Goal: Task Accomplishment & Management: Use online tool/utility

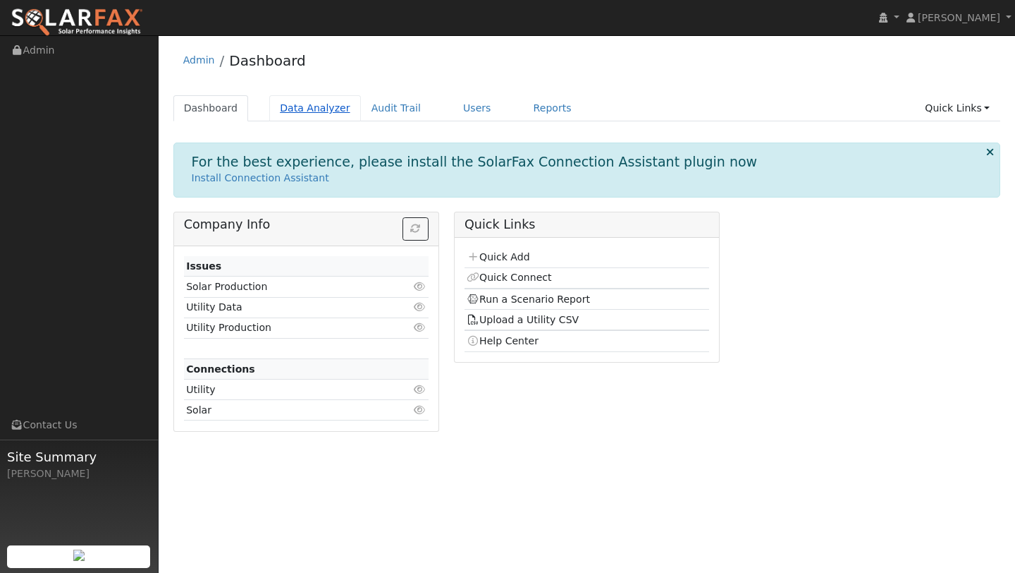
click at [291, 104] on link "Data Analyzer" at bounding box center [315, 108] width 92 height 26
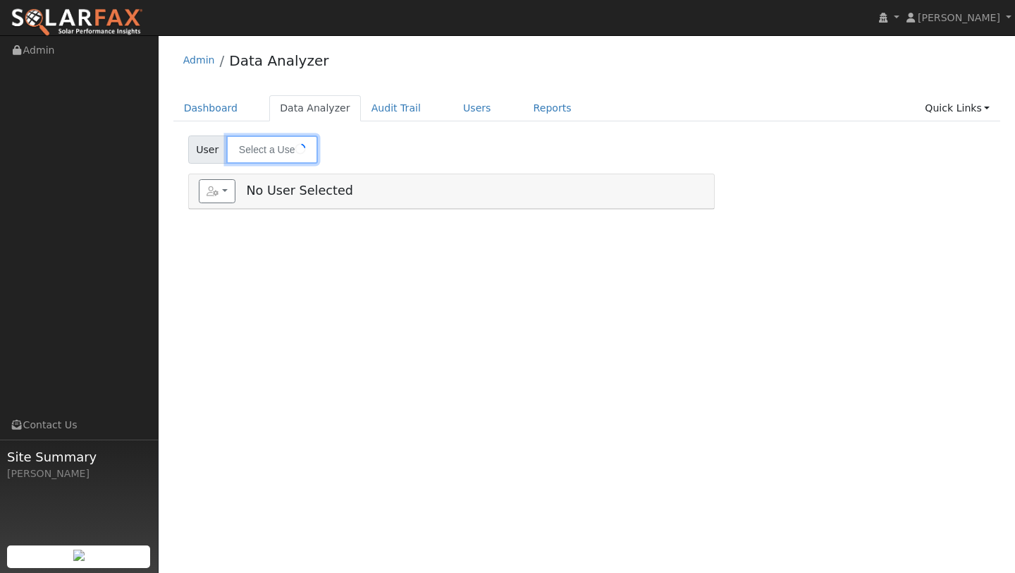
type input "Megan Gordon"
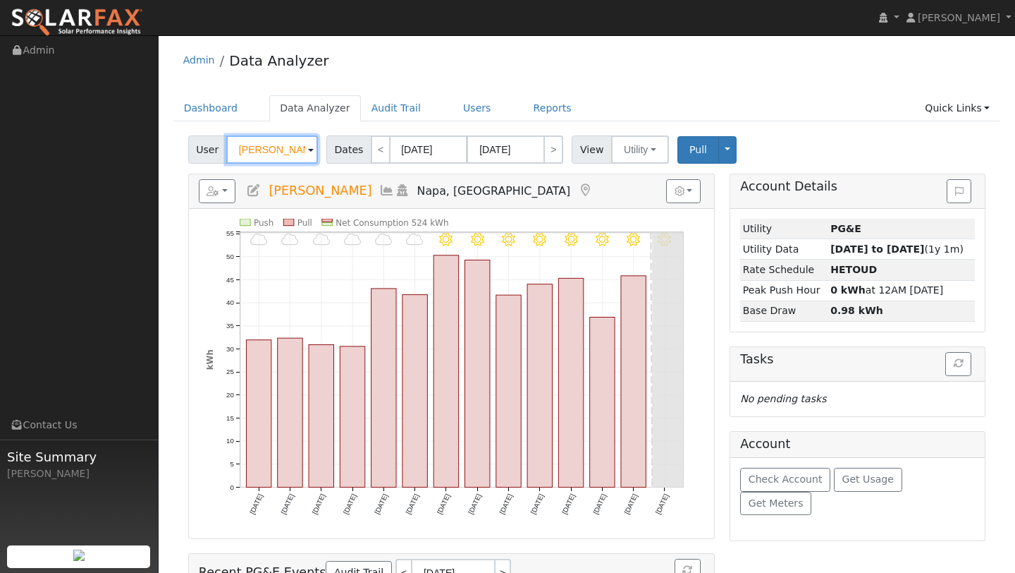
click at [264, 142] on input "Megan Gordon" at bounding box center [272, 149] width 92 height 28
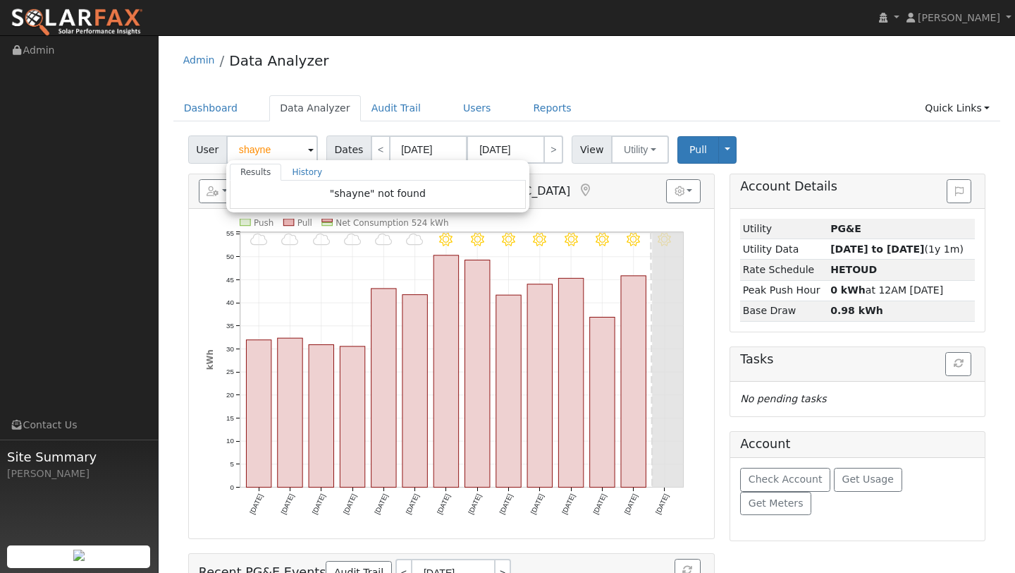
click at [95, 32] on img at bounding box center [77, 23] width 133 height 30
type input "Megan Gordon"
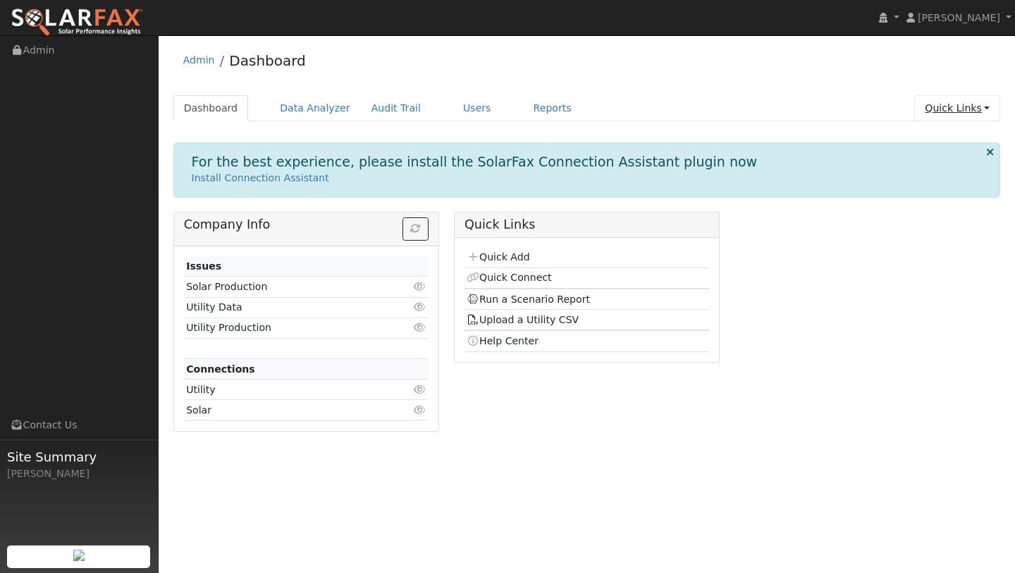
click at [953, 104] on link "Quick Links" at bounding box center [958, 108] width 86 height 26
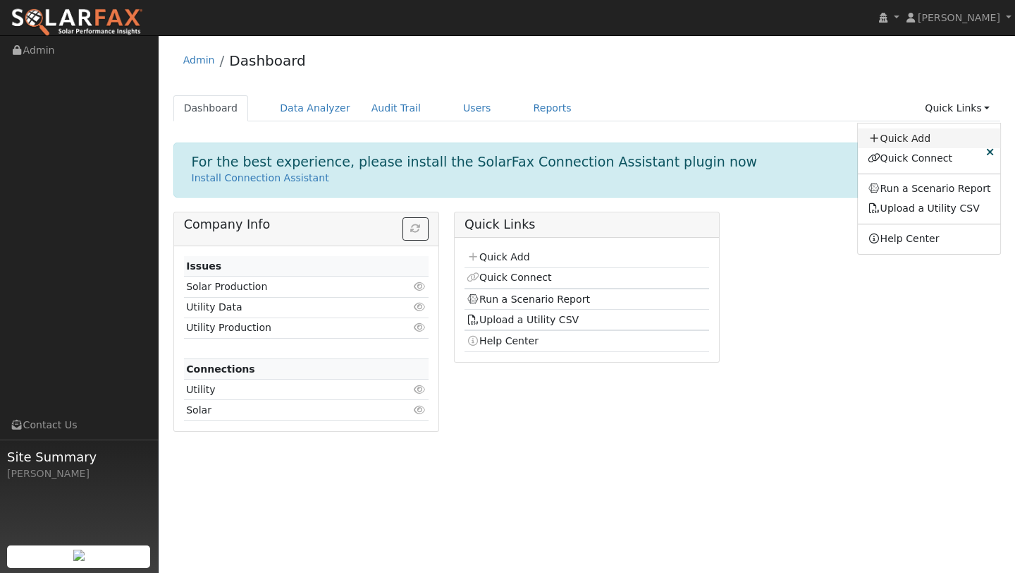
click at [936, 130] on link "Quick Add" at bounding box center [929, 138] width 143 height 20
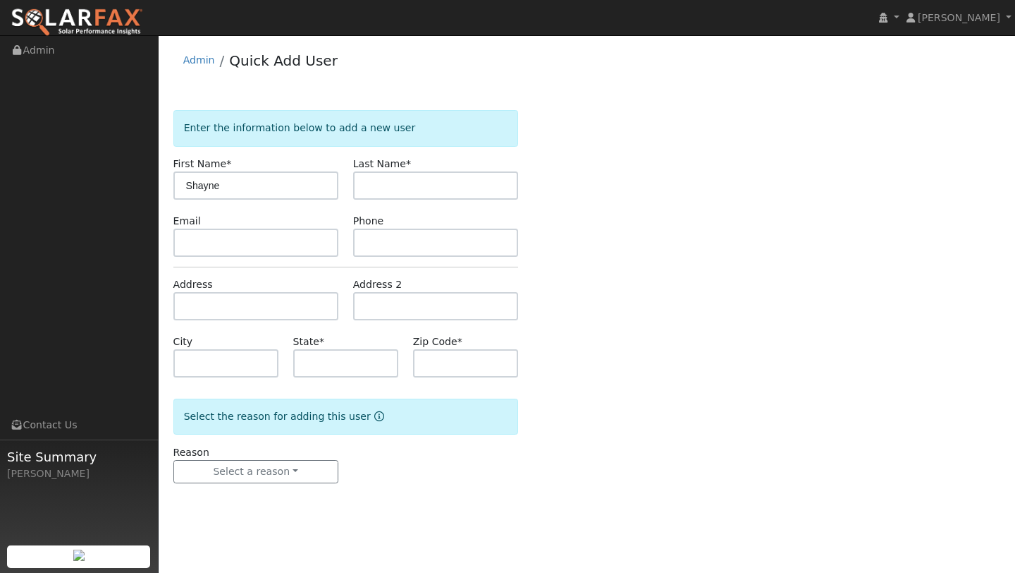
type input "Shayne"
click at [374, 180] on input "text" at bounding box center [435, 185] width 165 height 28
type input "Vanzeyl"
click at [227, 319] on input "text" at bounding box center [255, 306] width 165 height 28
type input "[STREET_ADDRESS][PERSON_NAME]"
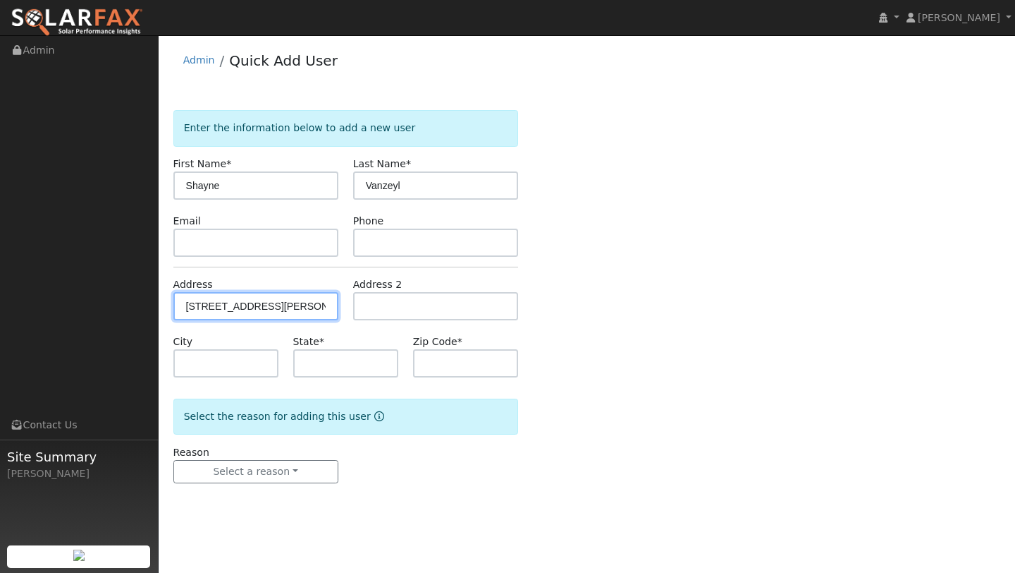
type input "[GEOGRAPHIC_DATA]"
type input "CA"
type input "94533"
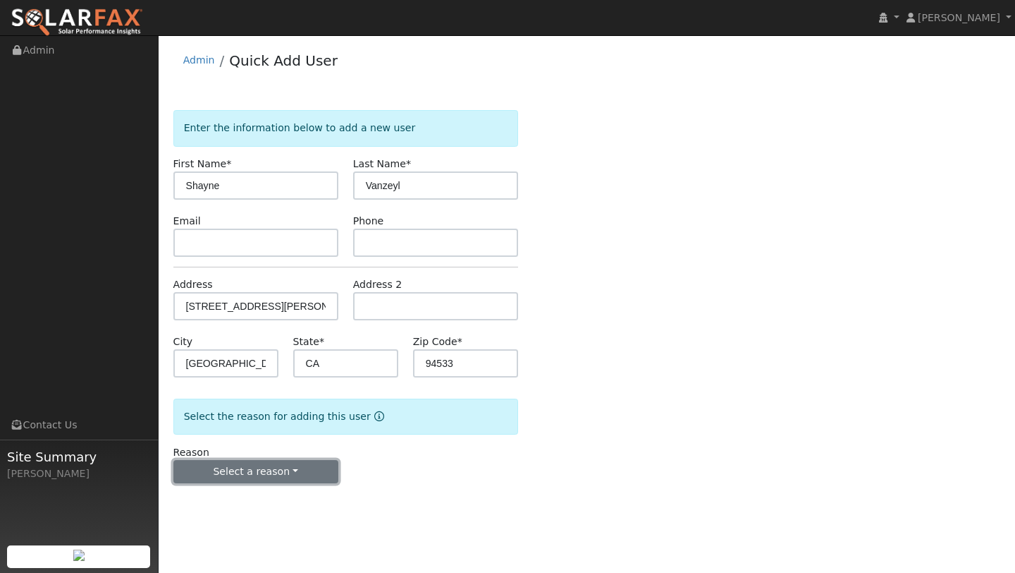
click at [267, 463] on button "Select a reason" at bounding box center [255, 472] width 165 height 24
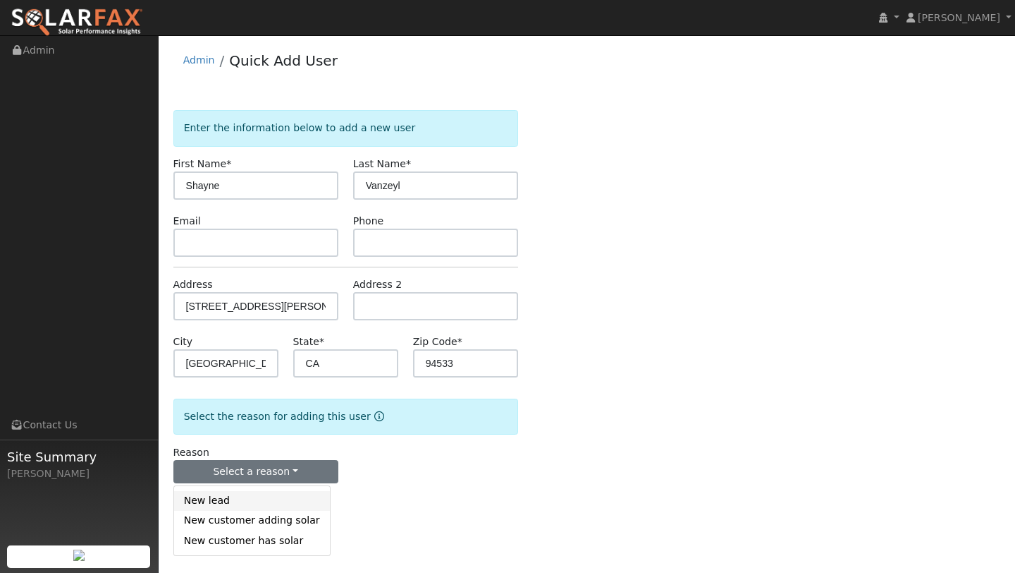
click at [257, 499] on link "New lead" at bounding box center [252, 501] width 156 height 20
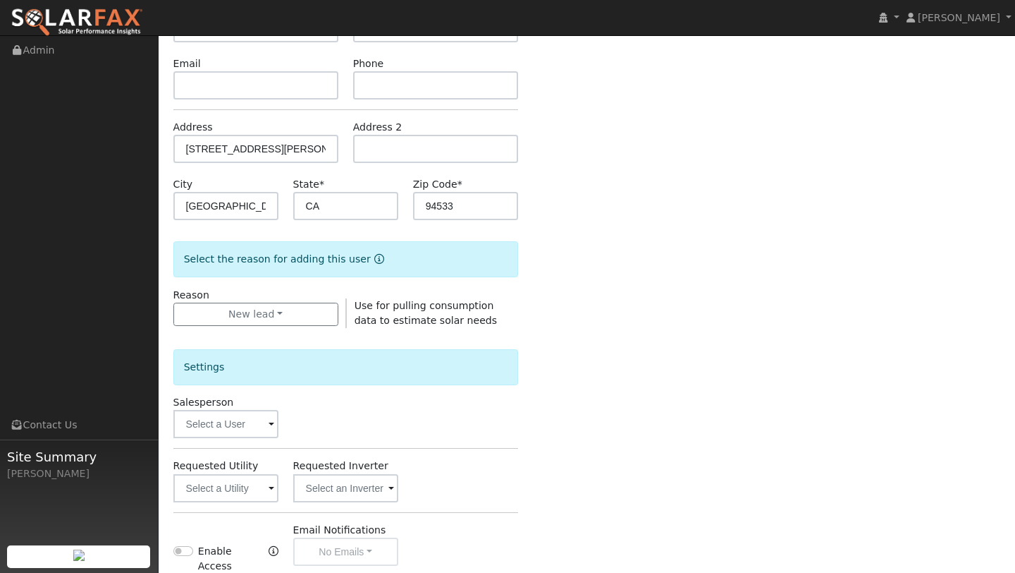
scroll to position [341, 0]
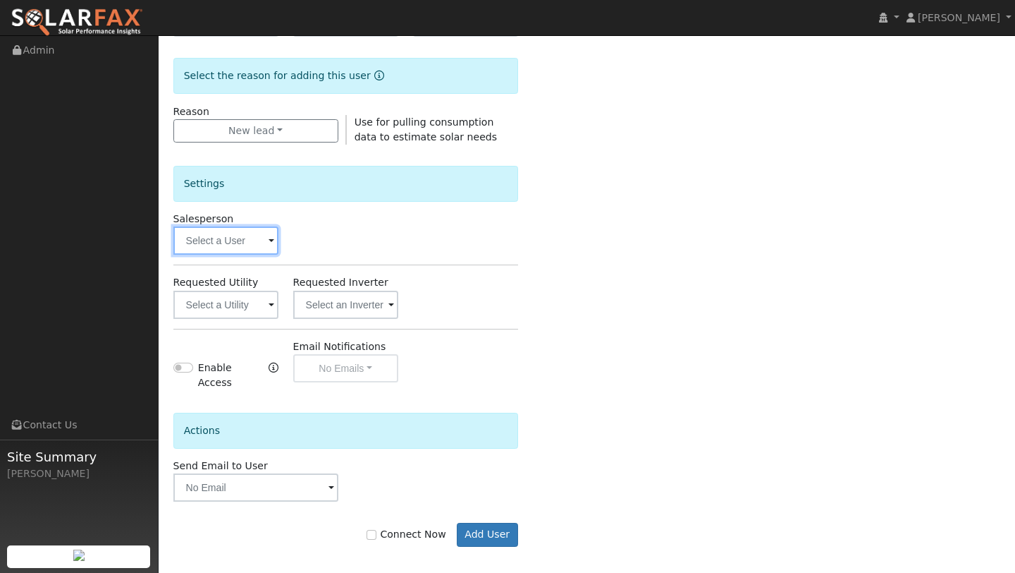
click at [206, 246] on input "text" at bounding box center [225, 240] width 105 height 28
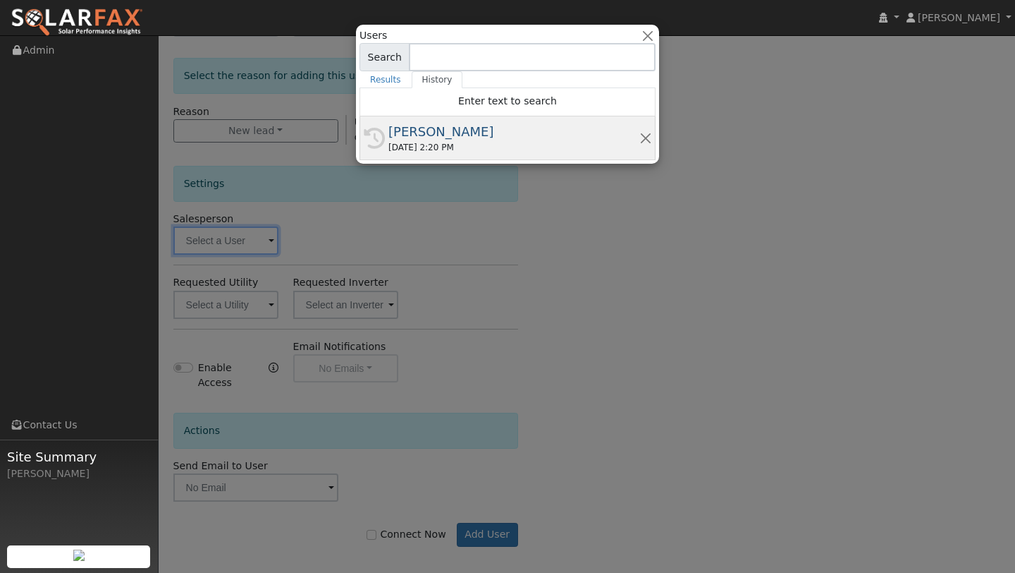
click at [404, 141] on div "[DATE] 2:20 PM" at bounding box center [514, 147] width 251 height 13
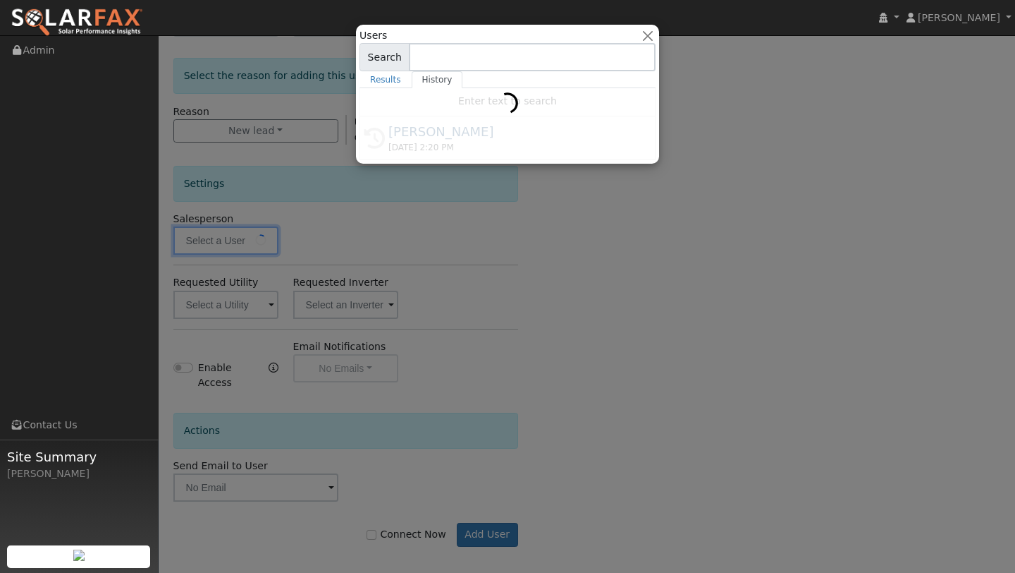
type input "[PERSON_NAME]"
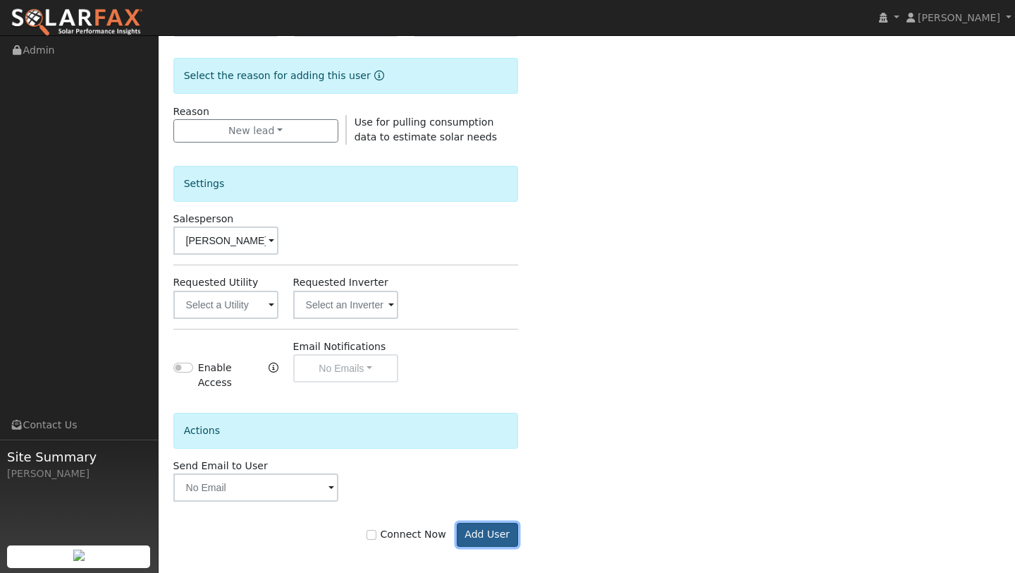
click at [492, 526] on button "Add User" at bounding box center [487, 535] width 61 height 24
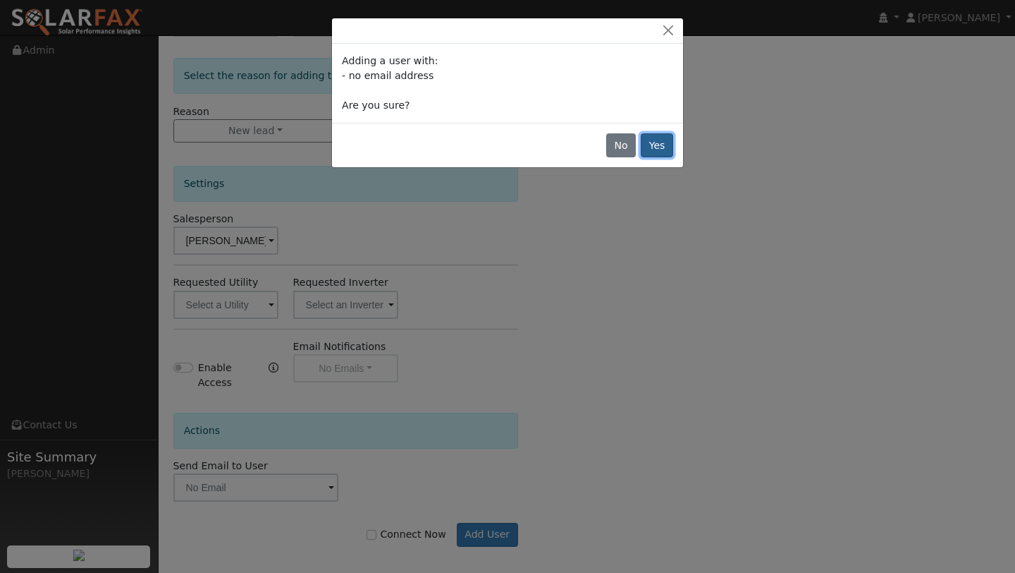
click at [657, 144] on button "Yes" at bounding box center [657, 145] width 32 height 24
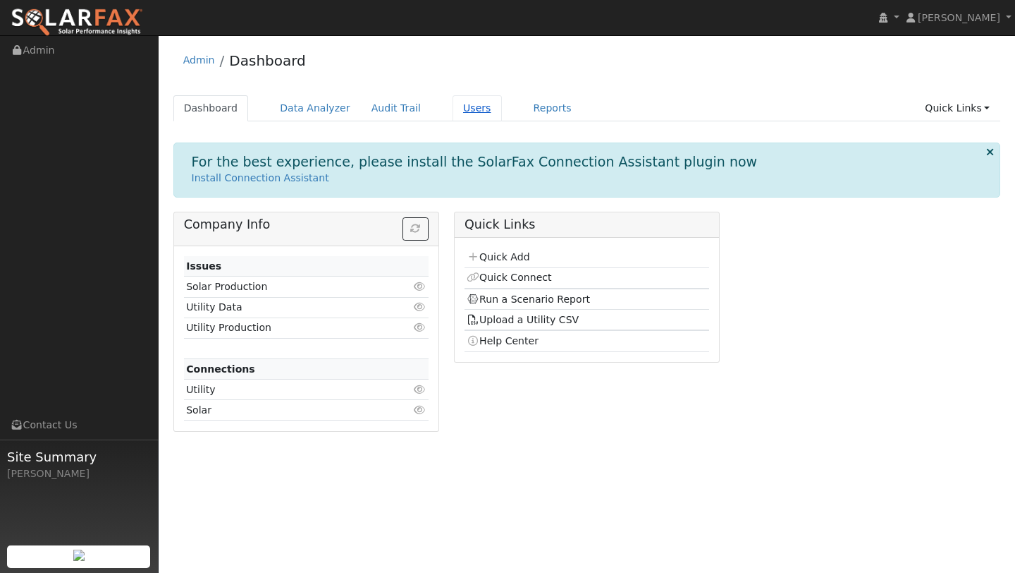
click at [477, 106] on link "Users" at bounding box center [477, 108] width 49 height 26
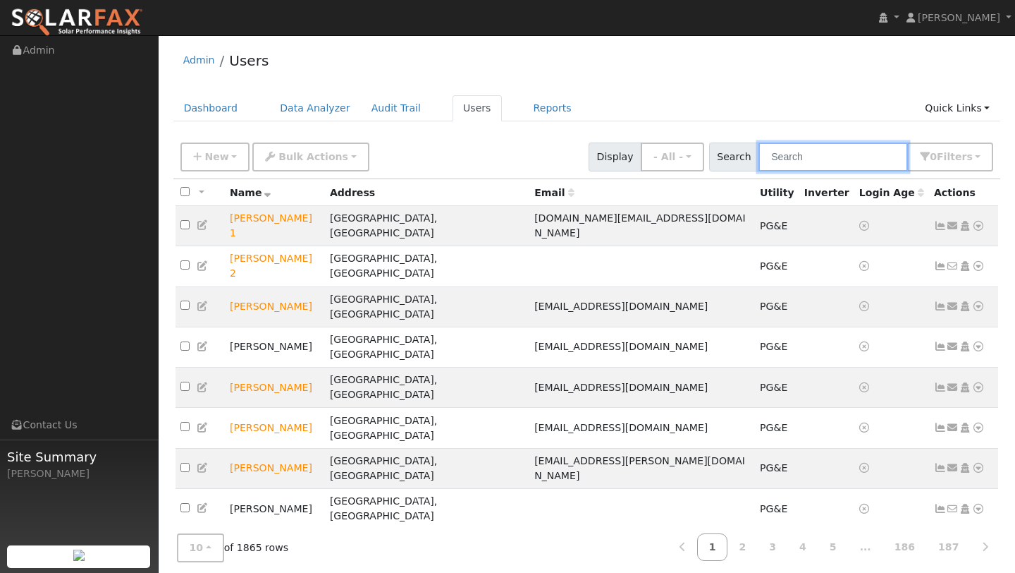
click at [819, 145] on input "text" at bounding box center [833, 156] width 149 height 29
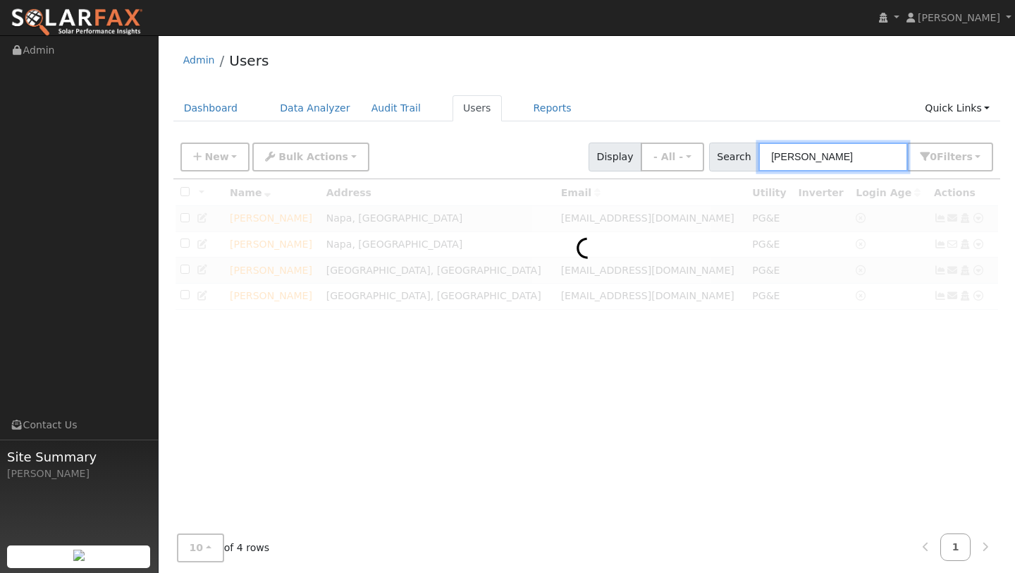
type input "gordon"
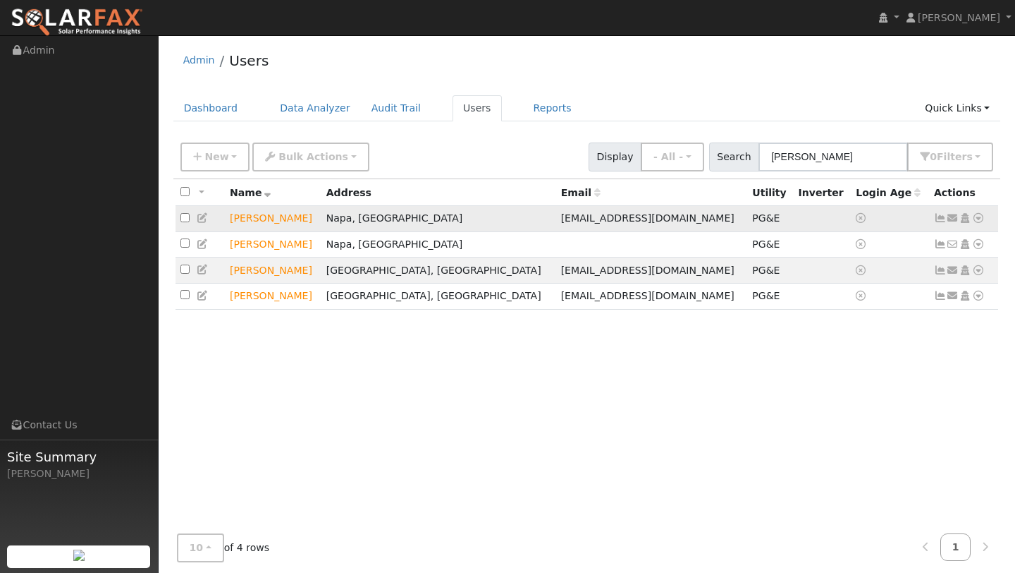
click at [979, 215] on icon at bounding box center [978, 218] width 13 height 10
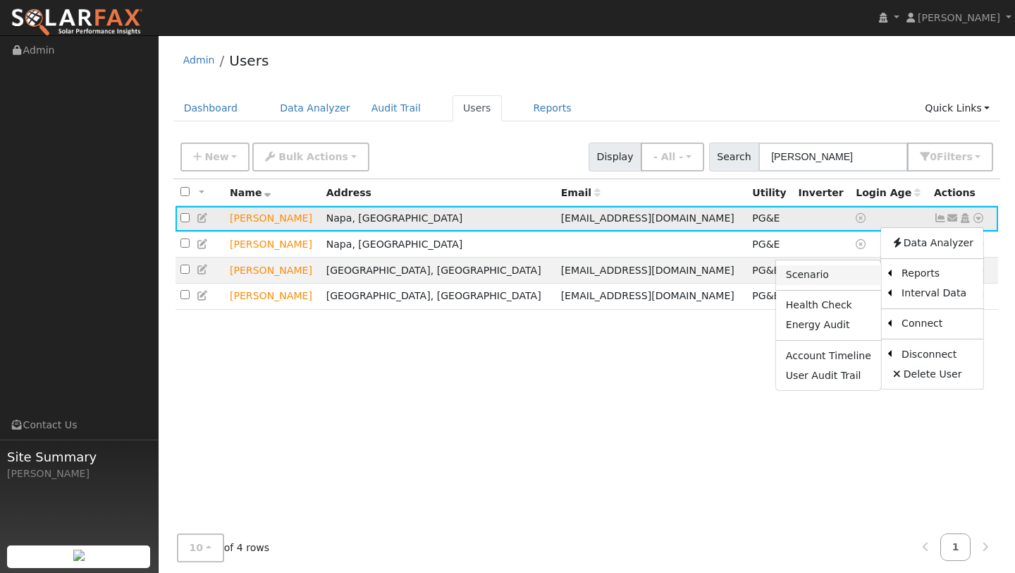
click at [869, 277] on link "Scenario" at bounding box center [828, 275] width 105 height 20
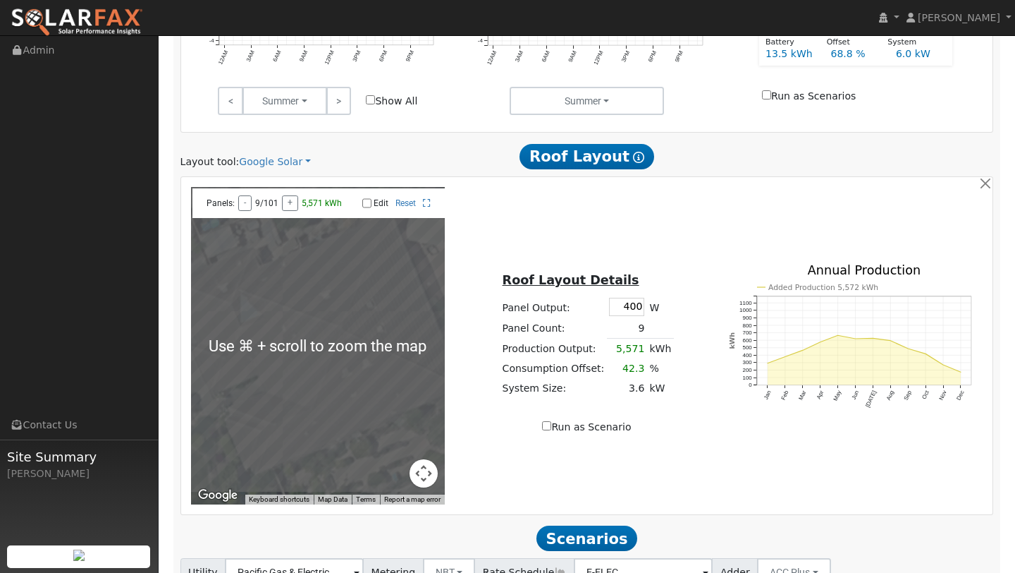
scroll to position [748, 0]
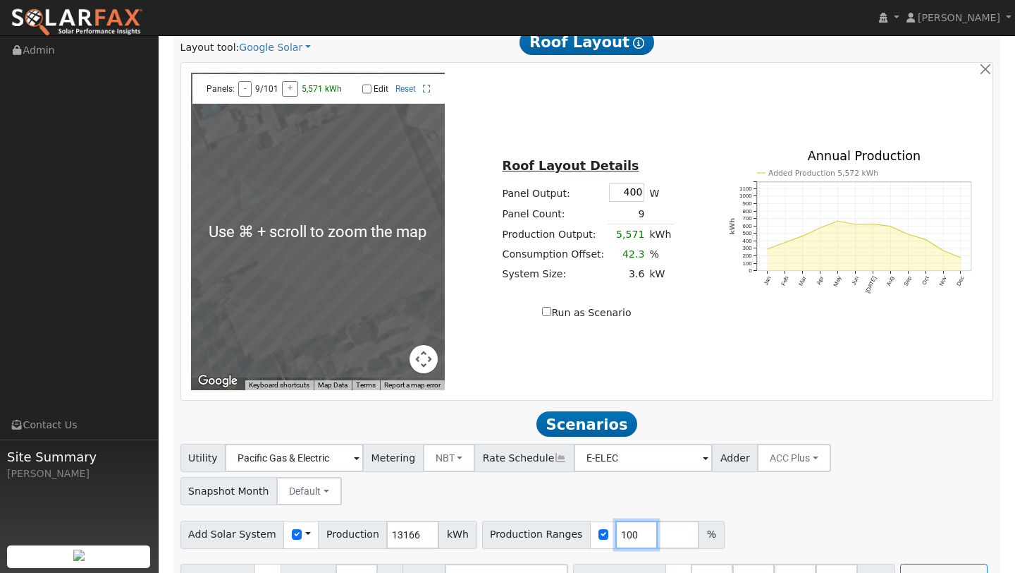
click at [620, 520] on input "100" at bounding box center [637, 534] width 42 height 28
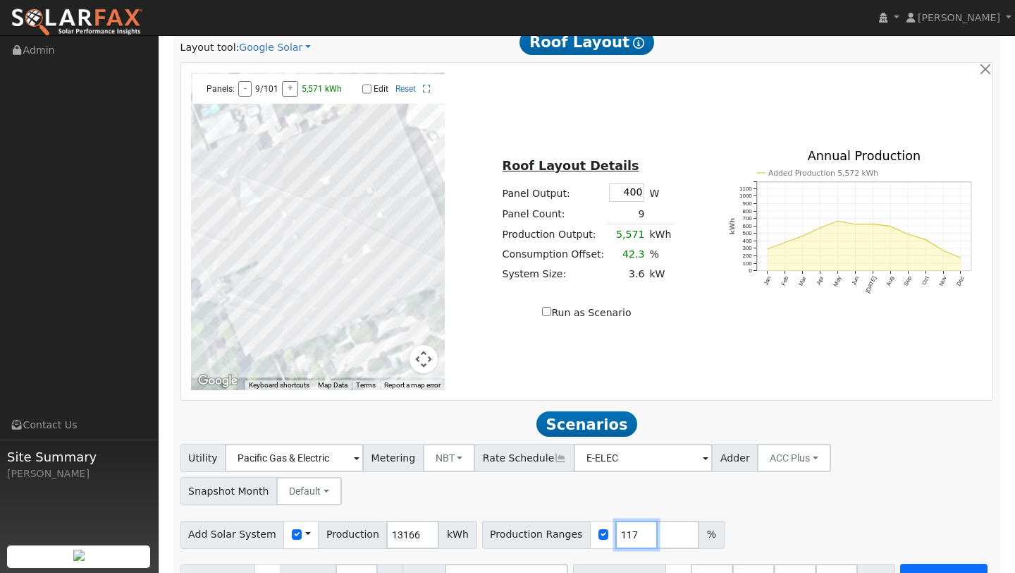
type input "117"
click at [927, 563] on button "Run Scenarios" at bounding box center [944, 577] width 87 height 28
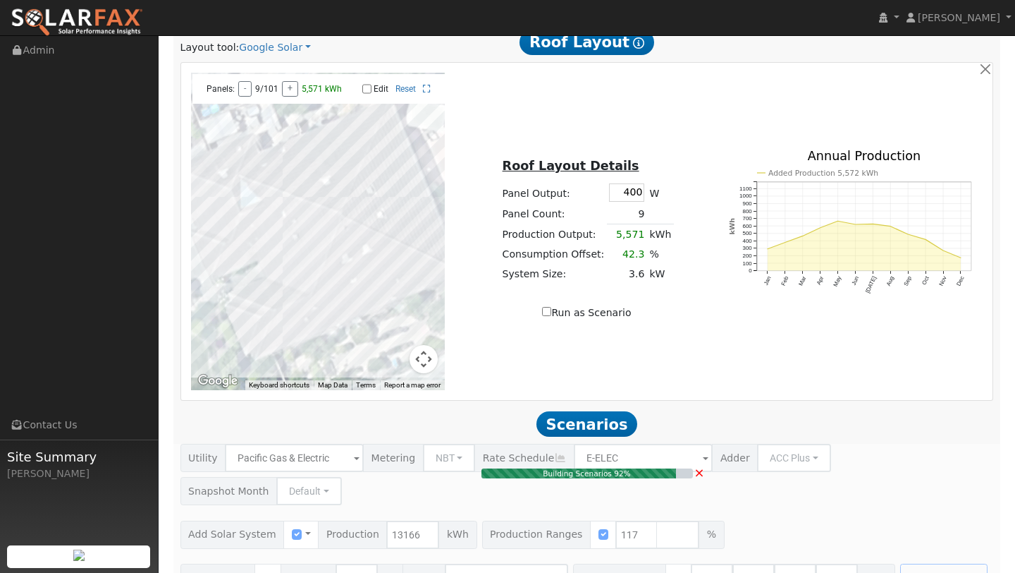
type input "10.3"
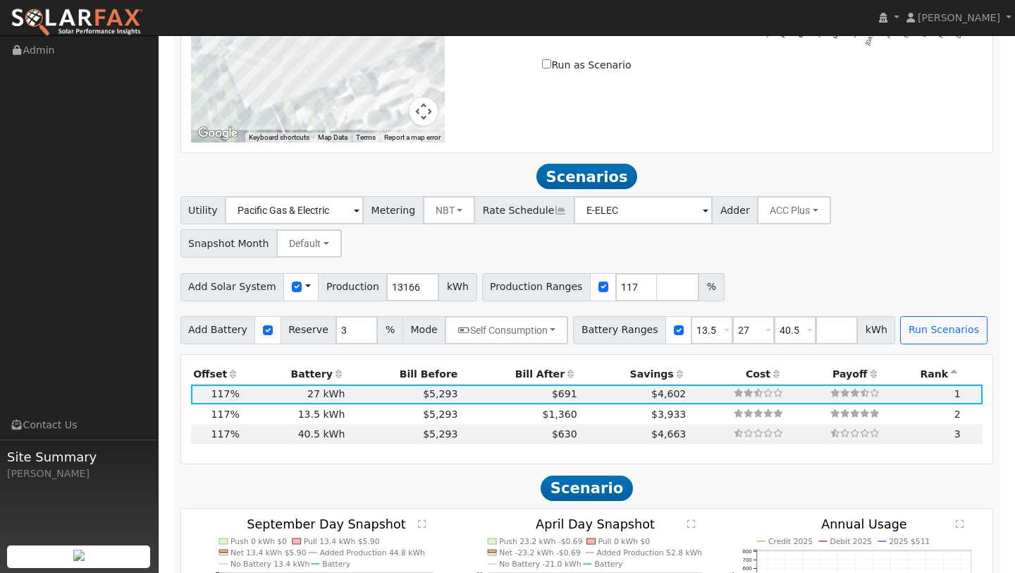
scroll to position [898, 0]
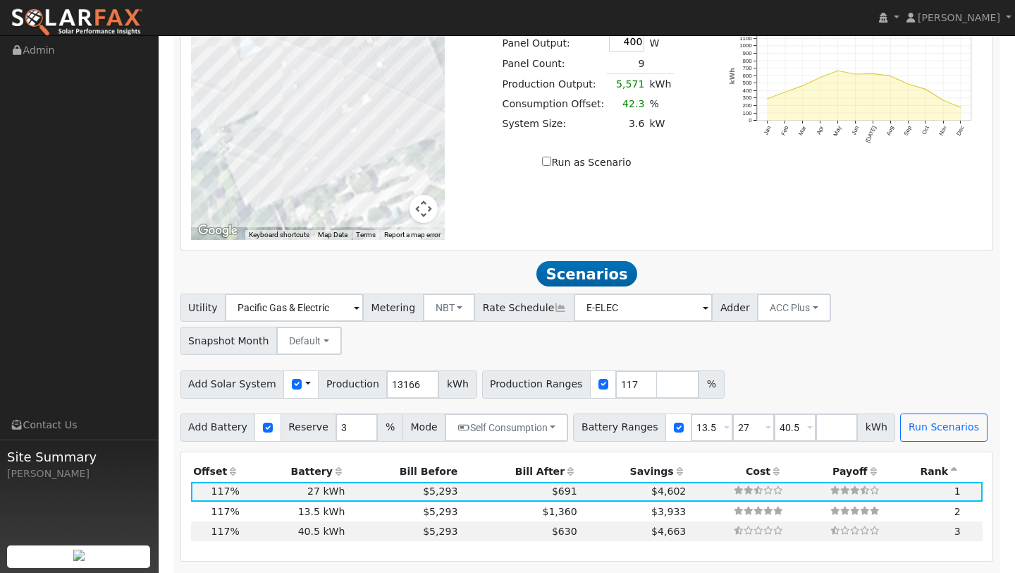
click at [429, 224] on div at bounding box center [318, 80] width 255 height 317
click at [432, 197] on gmp-internal-camera-control at bounding box center [424, 209] width 28 height 28
click at [430, 221] on gmp-internal-camera-control at bounding box center [424, 209] width 28 height 28
click at [428, 212] on button "Map camera controls" at bounding box center [424, 209] width 28 height 28
click at [388, 212] on button "Zoom out" at bounding box center [388, 209] width 28 height 28
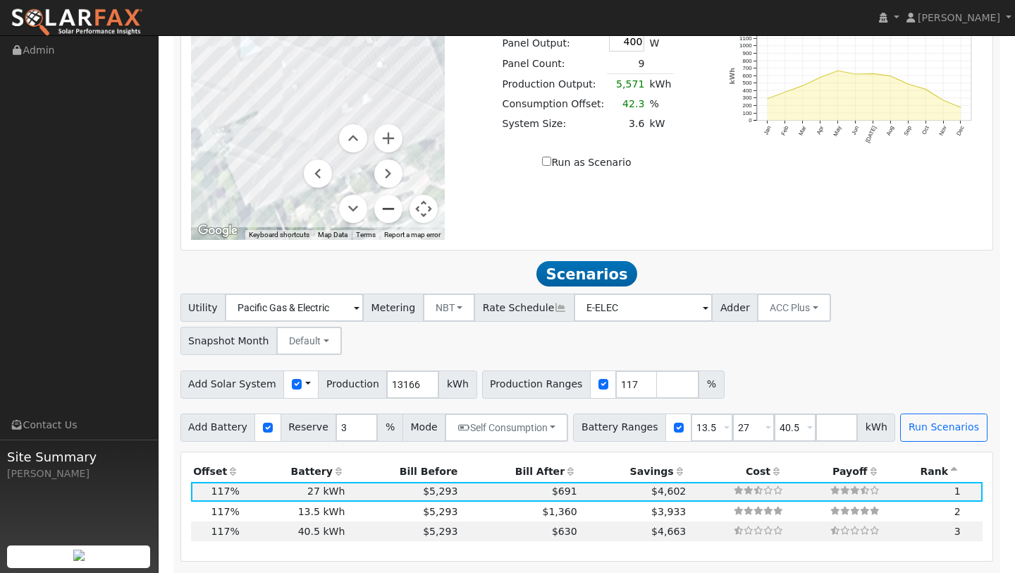
click at [388, 212] on button "Zoom out" at bounding box center [388, 209] width 28 height 28
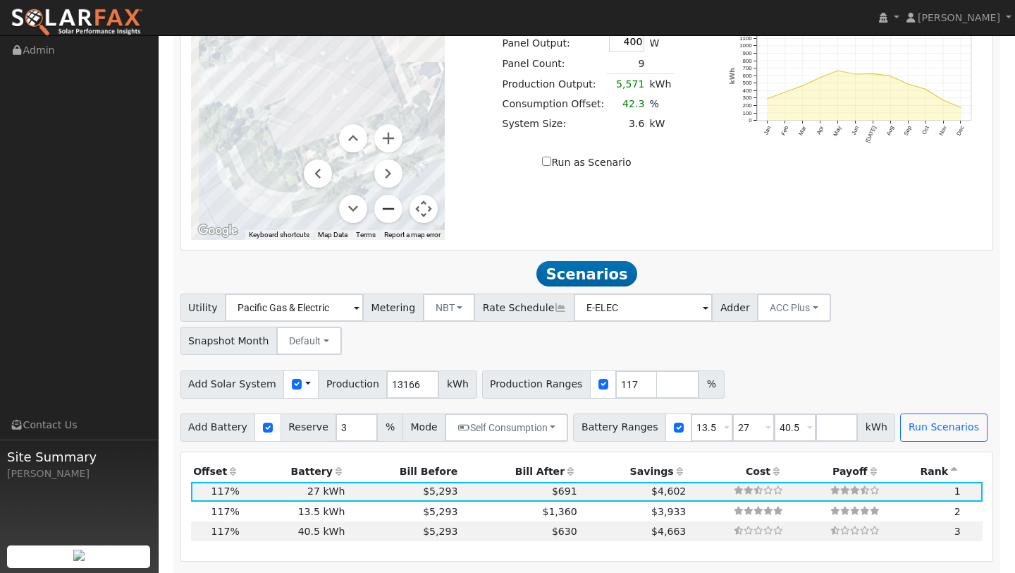
click at [388, 212] on button "Zoom out" at bounding box center [388, 209] width 28 height 28
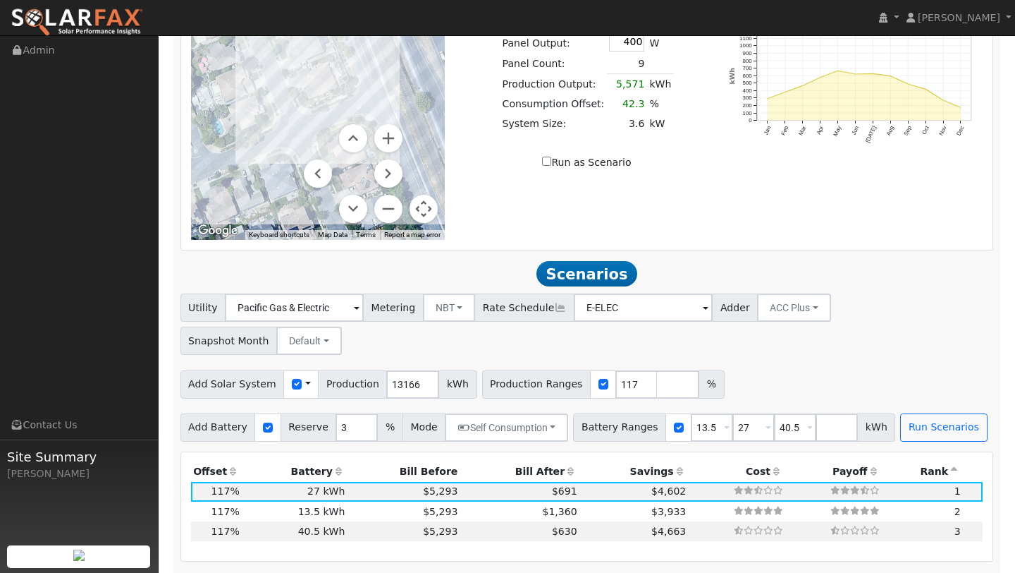
click at [412, 212] on button "Map camera controls" at bounding box center [424, 209] width 28 height 28
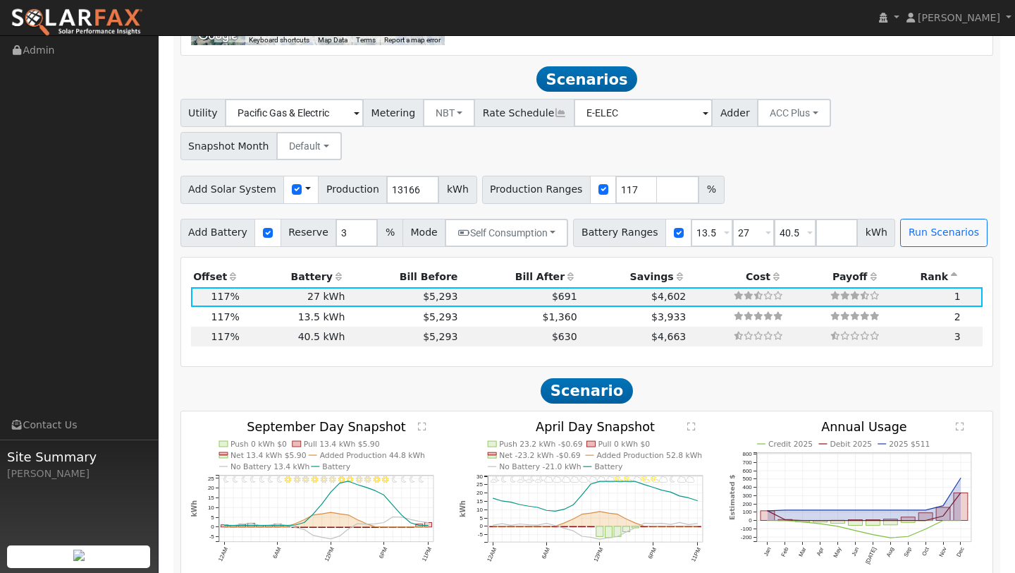
scroll to position [1109, 0]
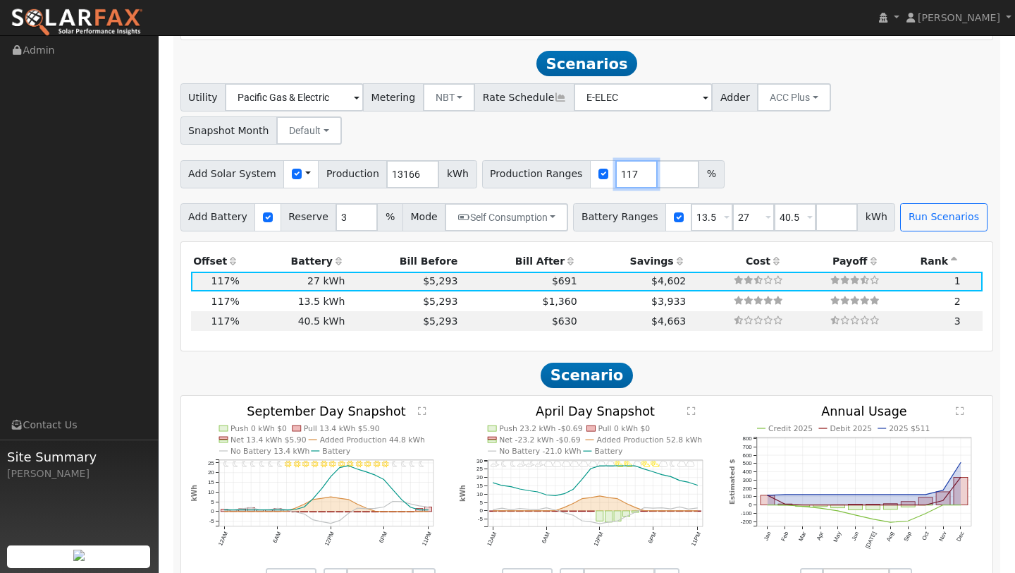
click at [621, 160] on input "117" at bounding box center [637, 174] width 42 height 28
type input "125"
click at [903, 203] on button "Run Scenarios" at bounding box center [944, 217] width 87 height 28
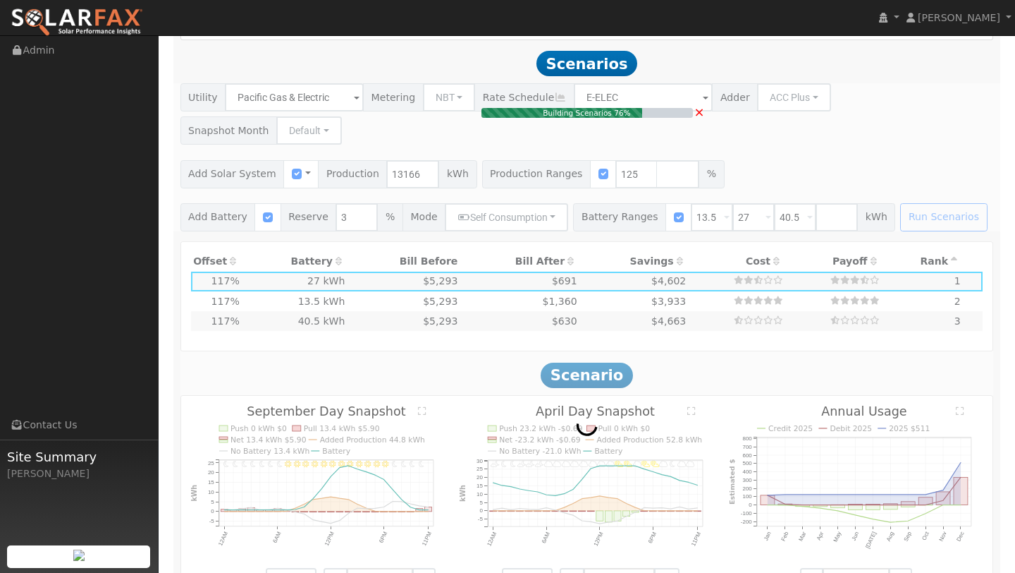
type input "11.0"
type input "$38,402"
type input "$21,241"
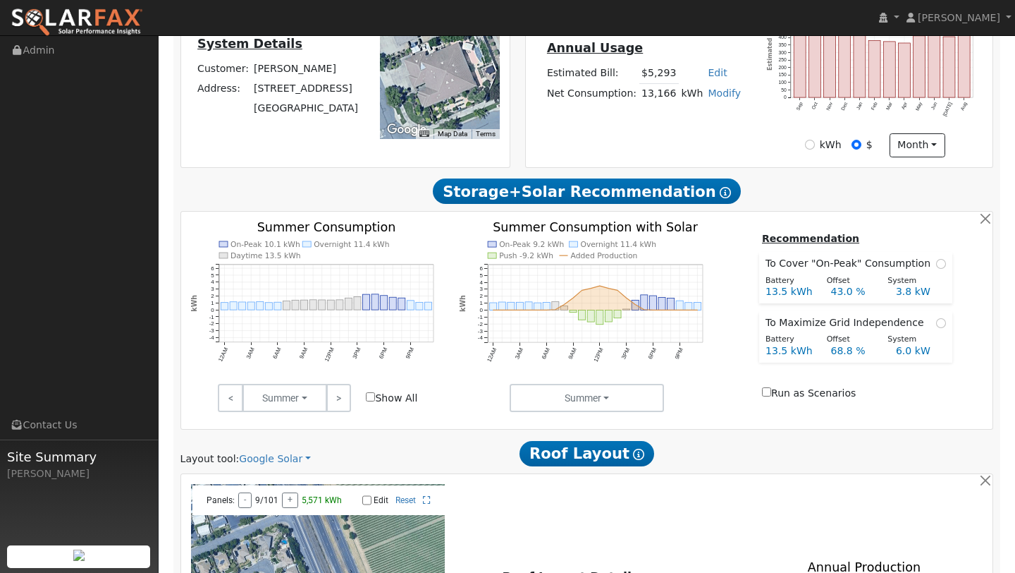
scroll to position [0, 0]
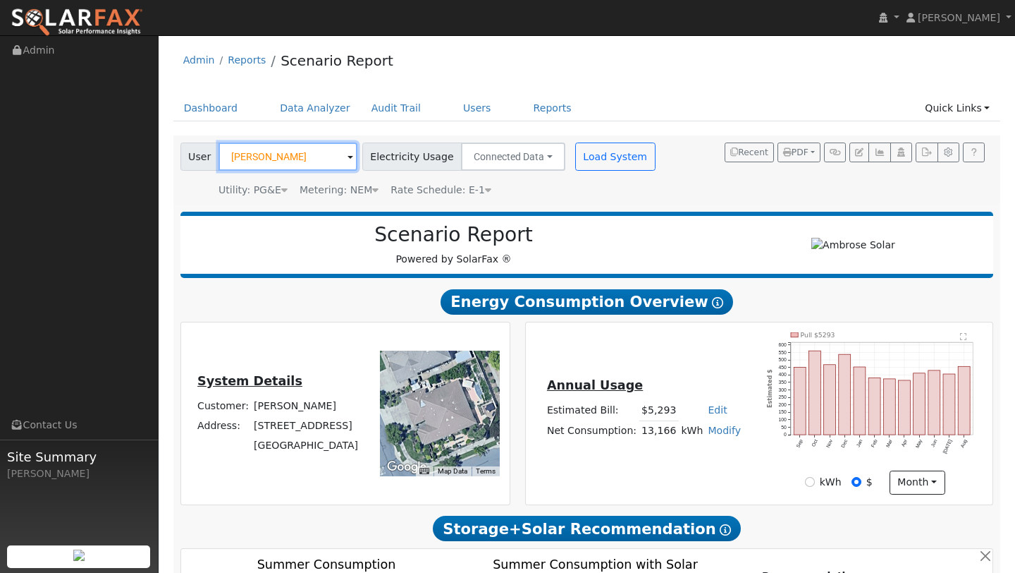
click at [262, 143] on input "Allan Gordon" at bounding box center [288, 156] width 139 height 28
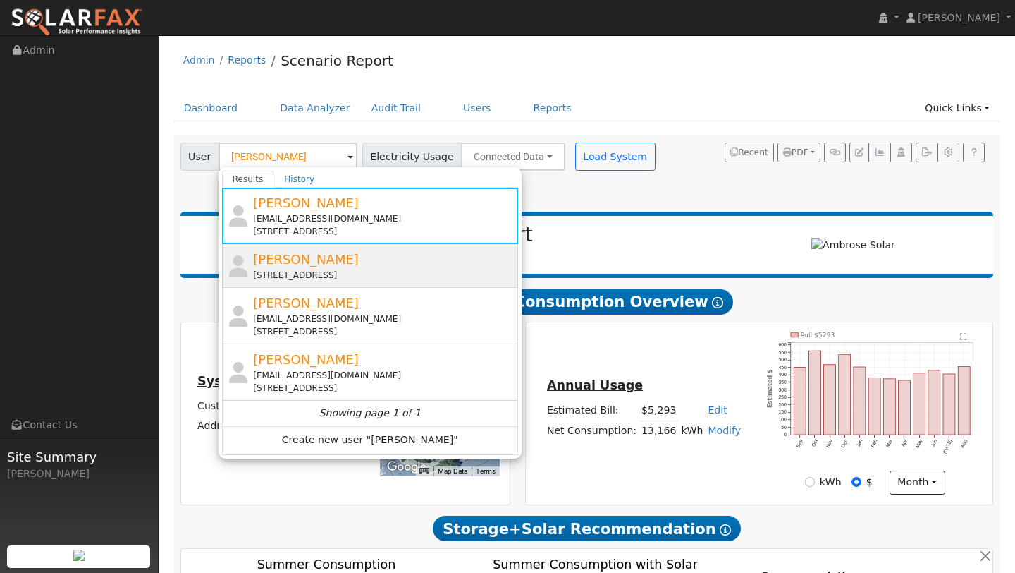
click at [306, 272] on div "204 Verona Way, Napa, CA 94558" at bounding box center [384, 275] width 262 height 13
type input "Megan Gordon"
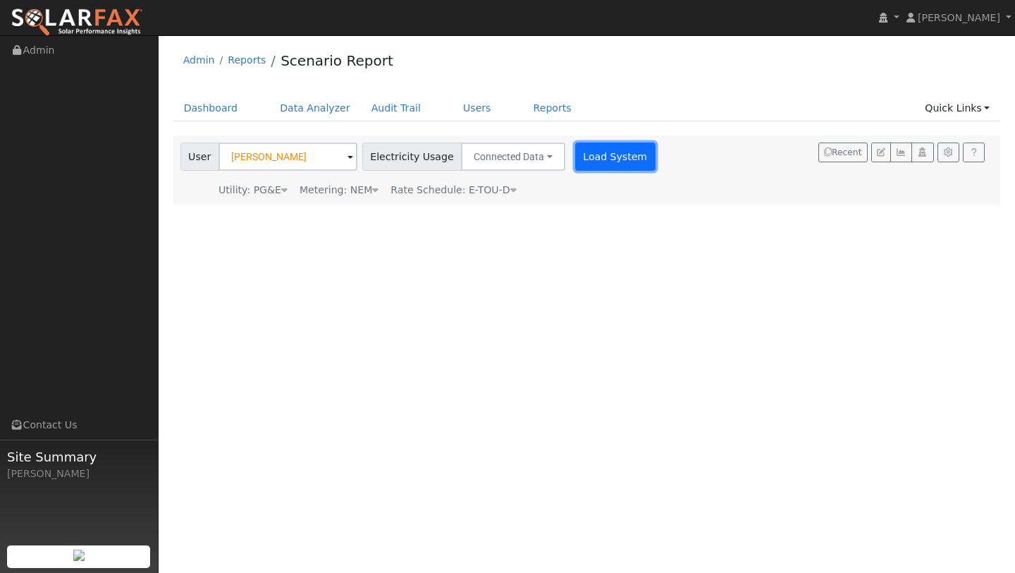
click at [616, 149] on button "Load System" at bounding box center [615, 156] width 80 height 28
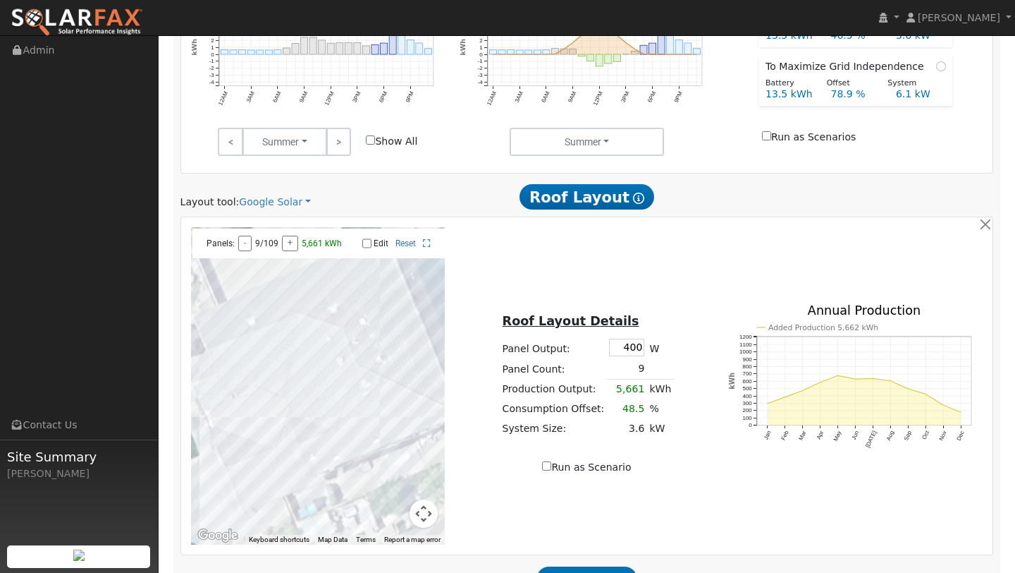
scroll to position [817, 0]
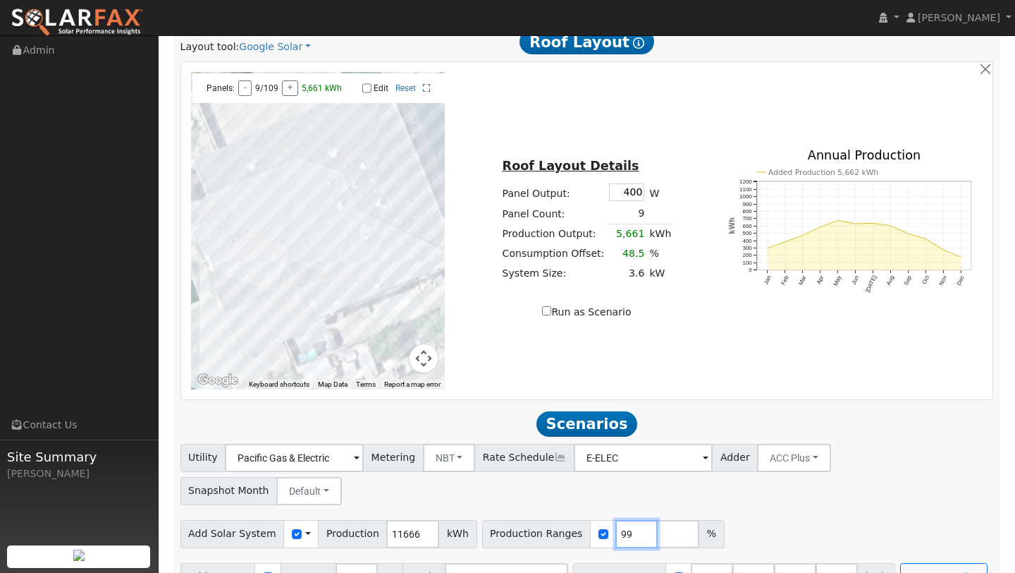
click at [626, 520] on input "99" at bounding box center [637, 534] width 42 height 28
type input "9"
type input "129"
drag, startPoint x: 913, startPoint y: 524, endPoint x: 912, endPoint y: 538, distance: 14.1
click at [913, 524] on div "Utility Pacific Gas & Electric Metering NBT NEM NBT Rate Schedule E-ELEC Adder …" at bounding box center [587, 517] width 829 height 147
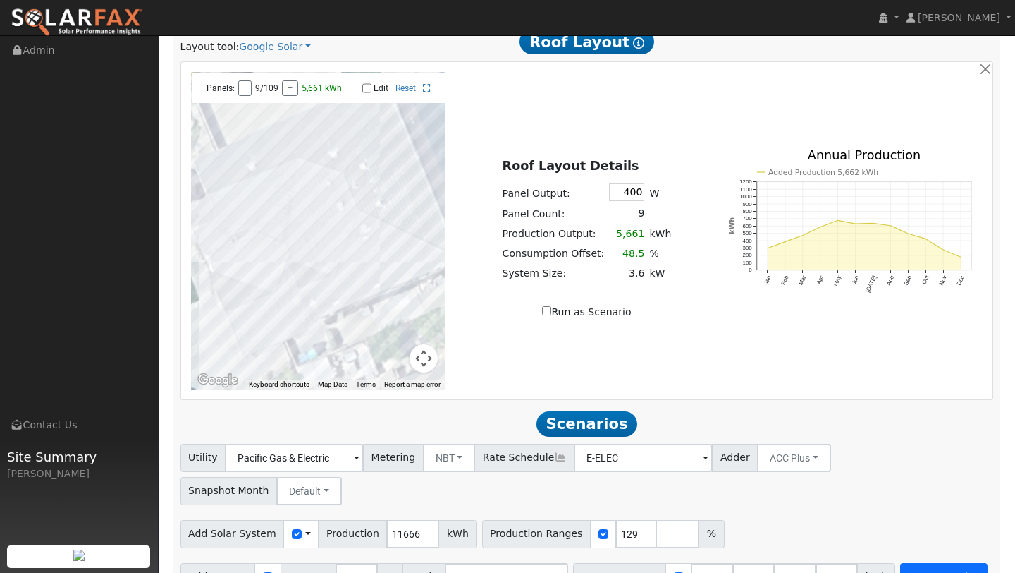
click at [913, 558] on div "Add Battery Reserve 3 % Mode Self Consumption Self Consumption Peak Savings ACC…" at bounding box center [587, 574] width 819 height 33
click at [912, 563] on button "Run Scenarios" at bounding box center [944, 577] width 87 height 28
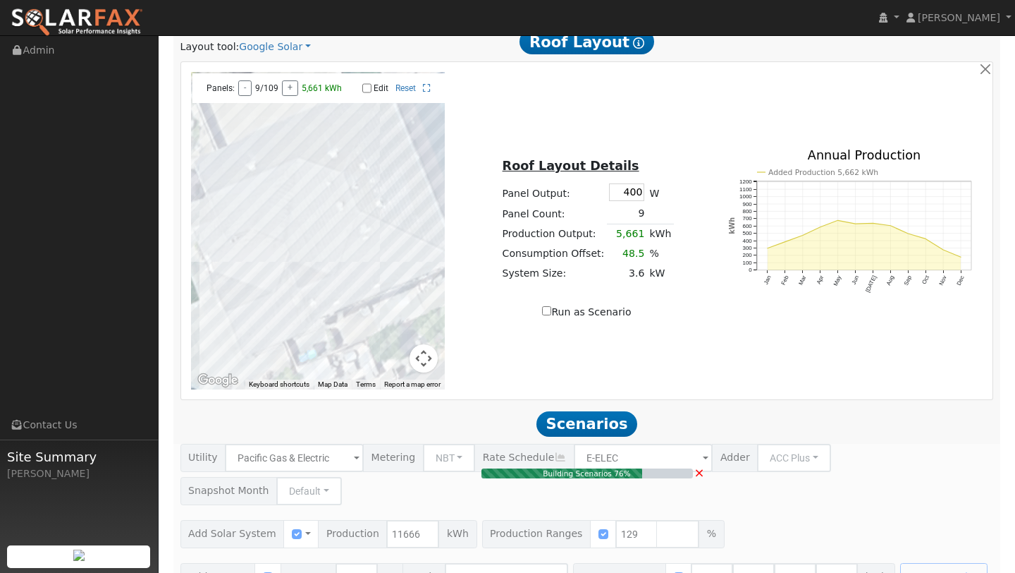
type input "$35,114"
type input "$16,200"
type input "$15,394"
type input "10.0"
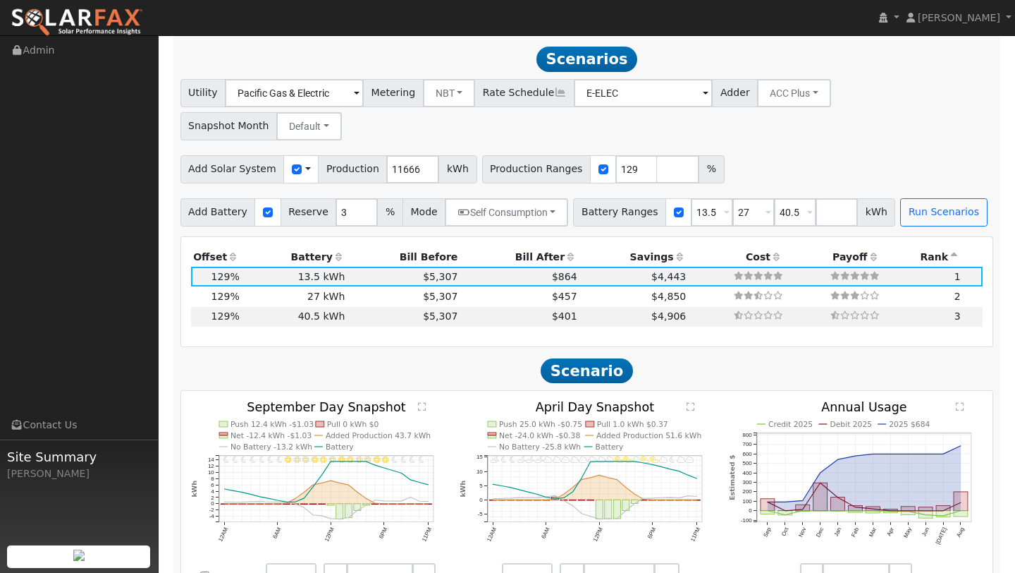
scroll to position [1185, 0]
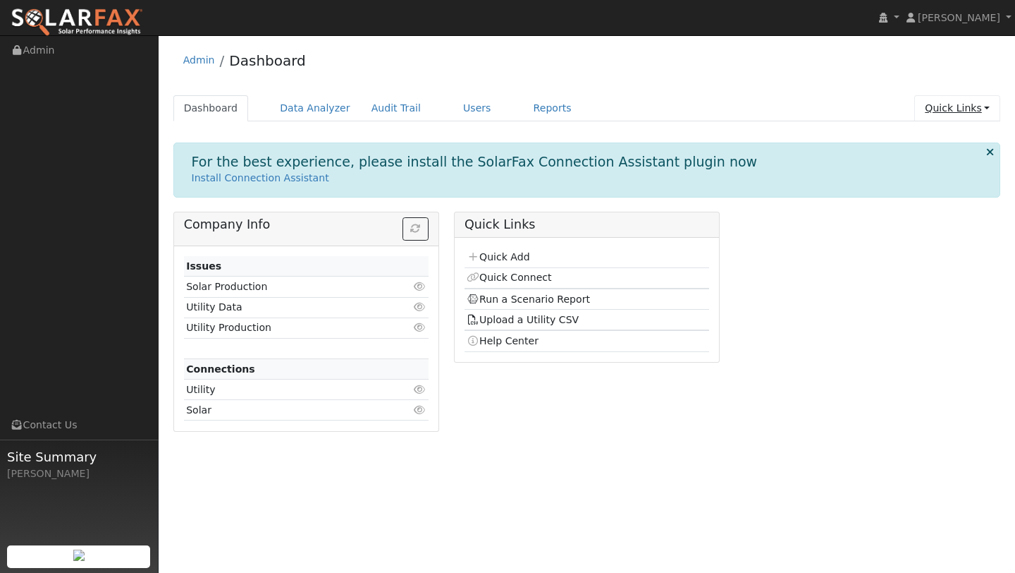
click at [958, 106] on link "Quick Links" at bounding box center [958, 108] width 86 height 26
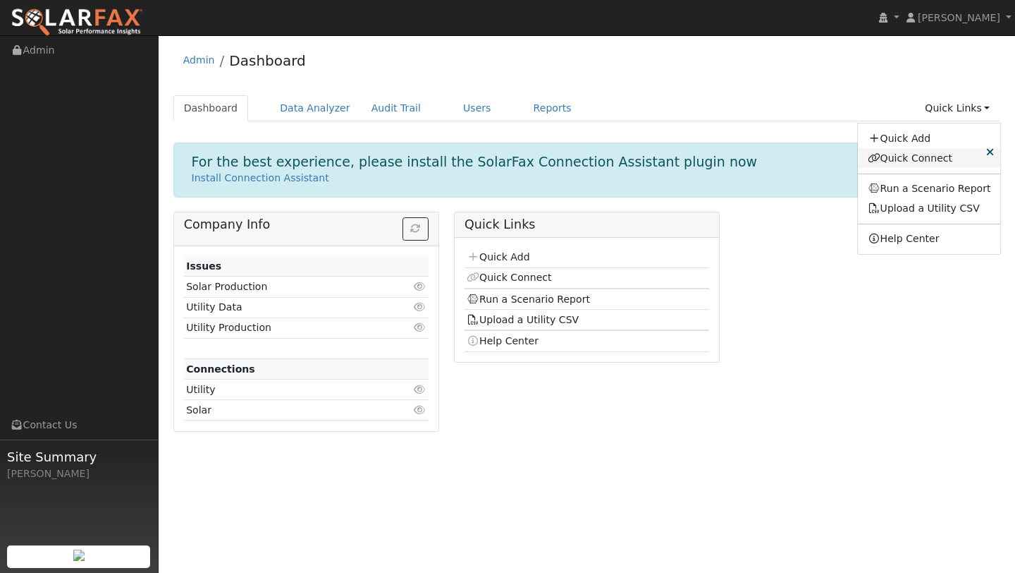
click at [890, 153] on link "Quick Connect" at bounding box center [929, 158] width 143 height 20
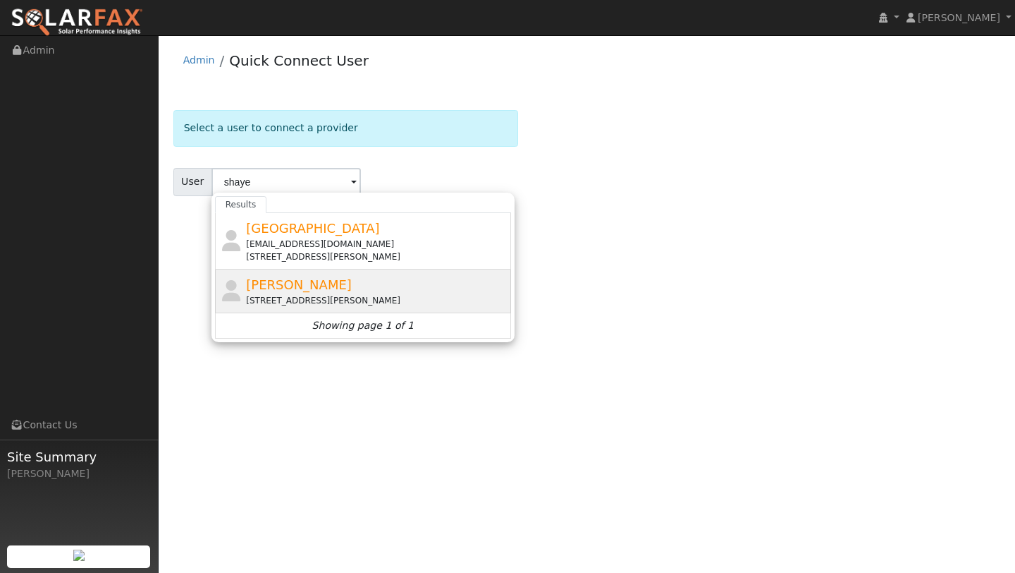
click at [283, 306] on div "Shayne Vanzeyl 3966 Rush Lane, Fairfield, CA 94533" at bounding box center [363, 291] width 296 height 44
type input "Shayne Vanzeyl"
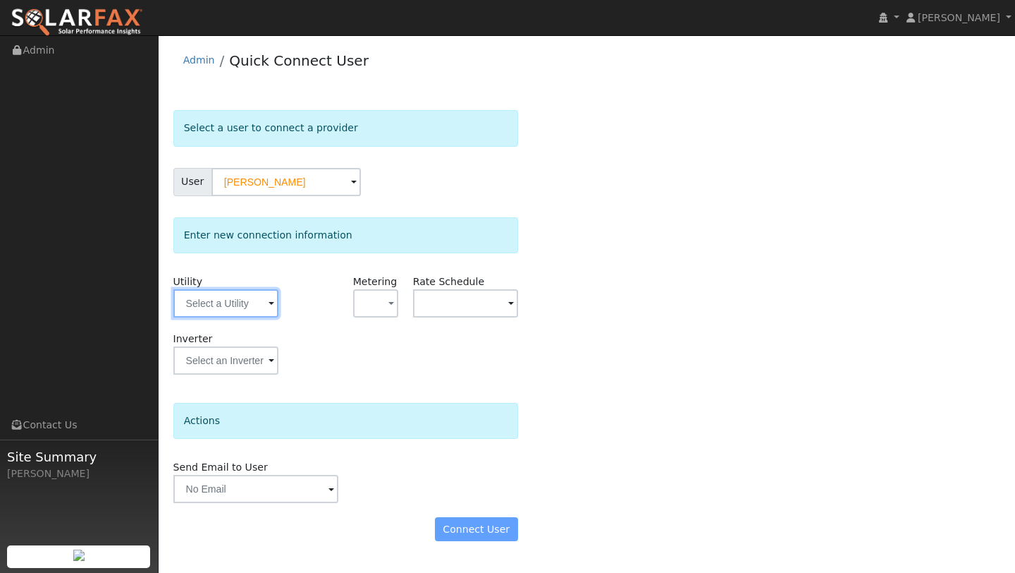
click at [226, 310] on input "text" at bounding box center [225, 303] width 105 height 28
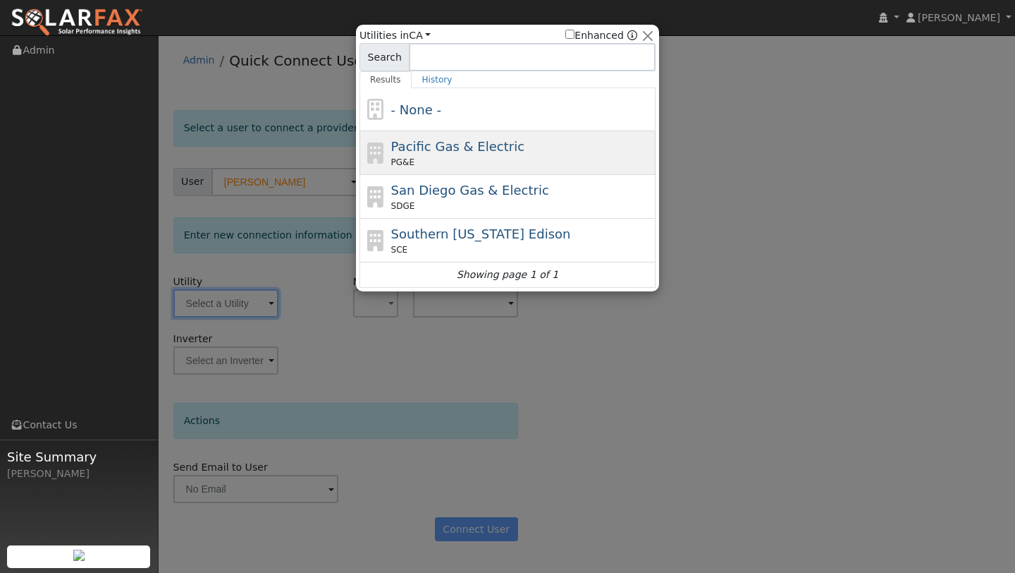
click at [408, 161] on span "PG&E" at bounding box center [402, 162] width 23 height 13
type input "PG&E"
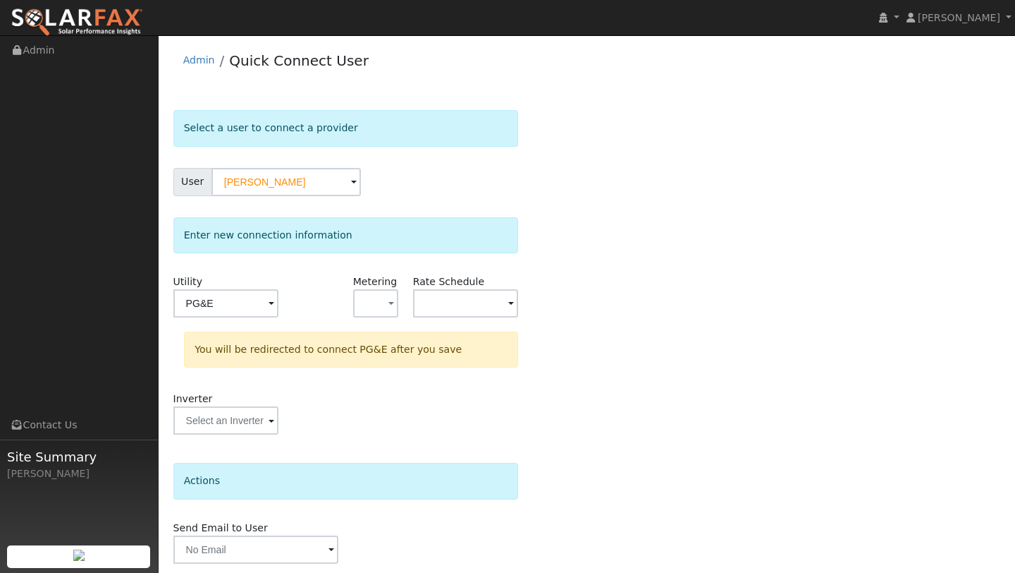
scroll to position [49, 0]
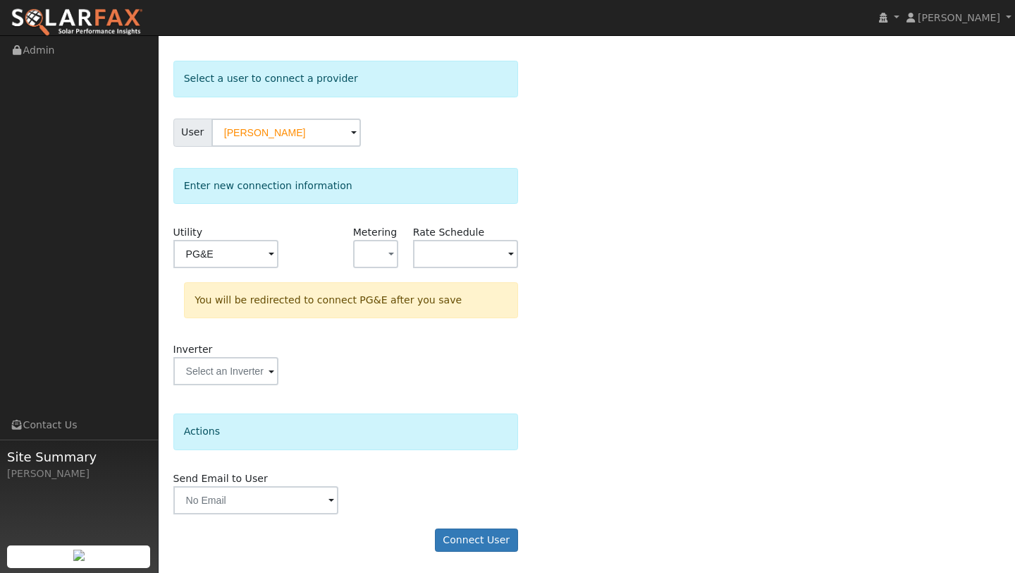
click at [454, 556] on form "Select a user to connect a provider User Shayne Vanzeyl Account Default Account…" at bounding box center [345, 313] width 345 height 505
click at [454, 535] on button "Connect User" at bounding box center [476, 540] width 83 height 24
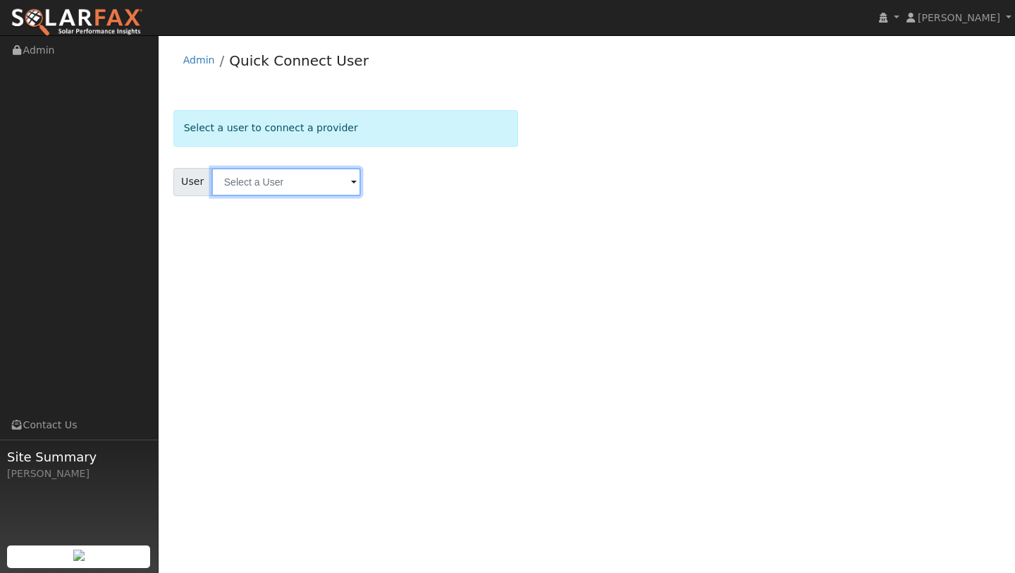
click at [275, 172] on input "text" at bounding box center [286, 182] width 149 height 28
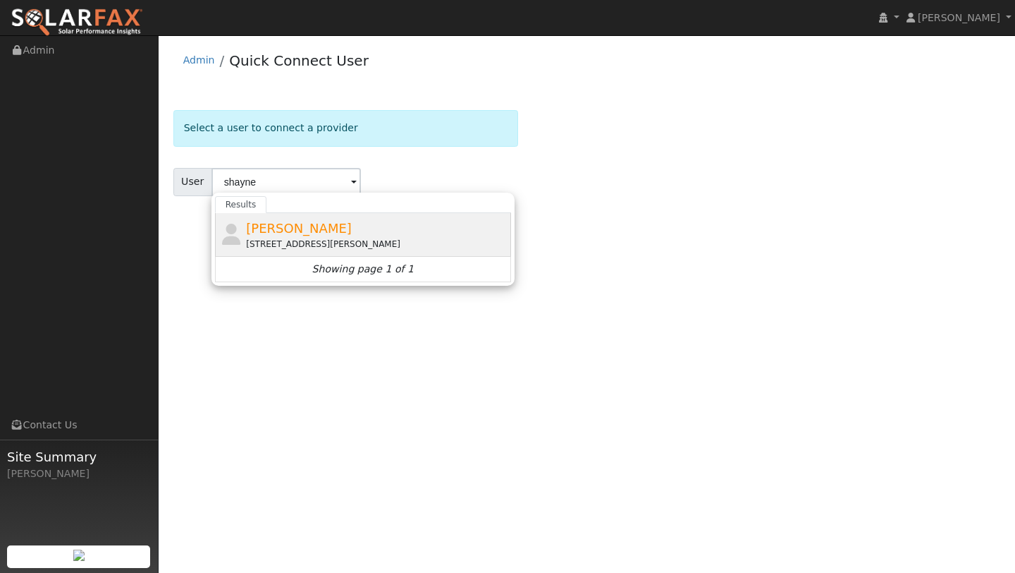
click at [311, 229] on span "[PERSON_NAME]" at bounding box center [299, 228] width 106 height 15
type input "[PERSON_NAME]"
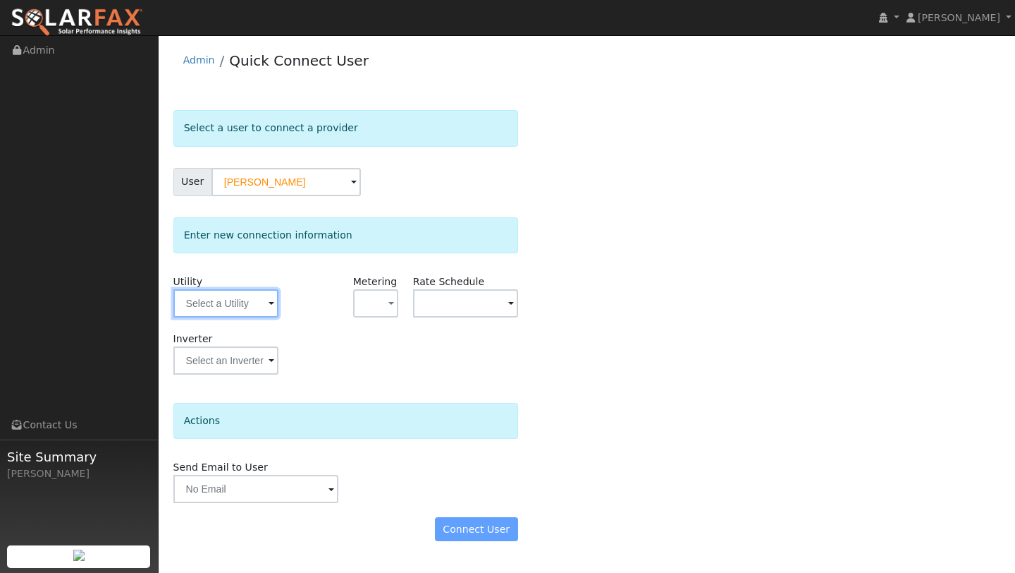
click at [197, 306] on input "text" at bounding box center [225, 303] width 105 height 28
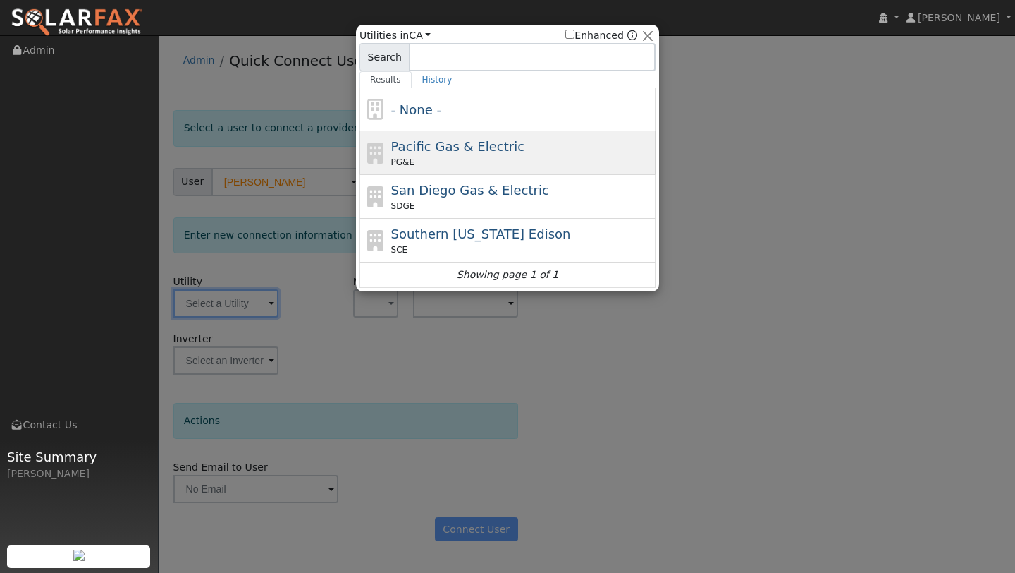
click at [391, 160] on span "PG&E" at bounding box center [402, 162] width 23 height 13
type input "PG&E"
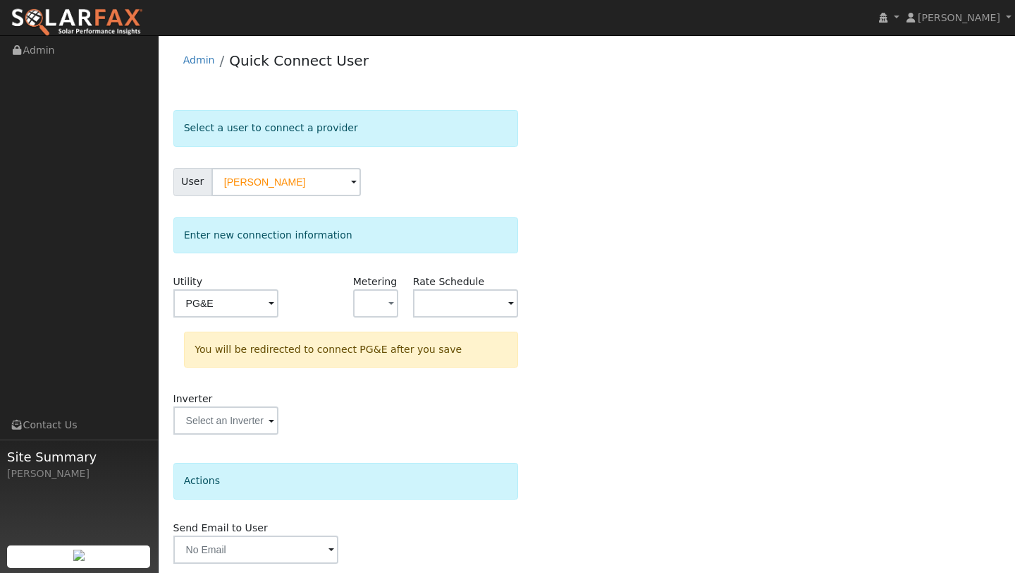
scroll to position [49, 0]
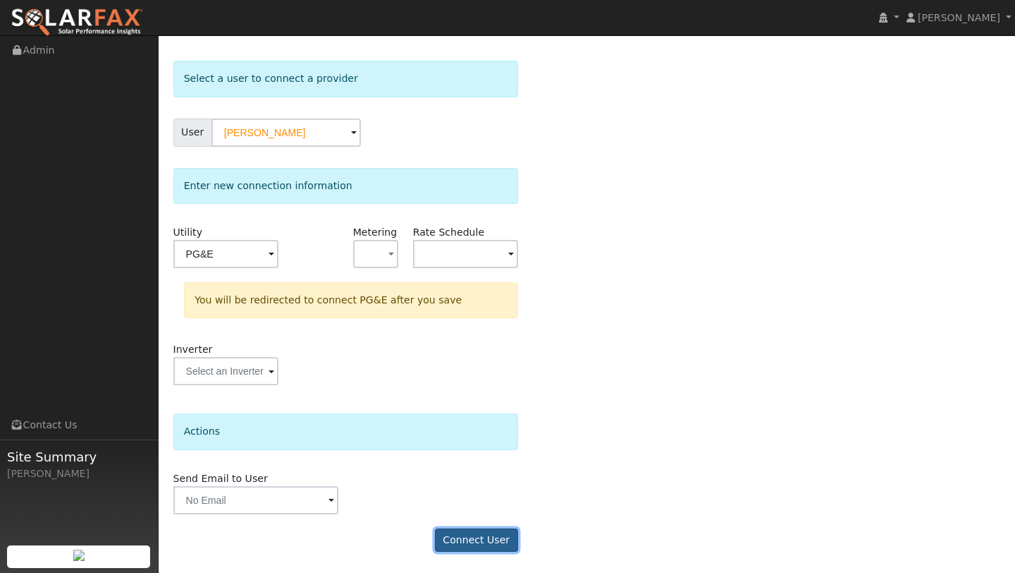
click at [471, 539] on button "Connect User" at bounding box center [476, 540] width 83 height 24
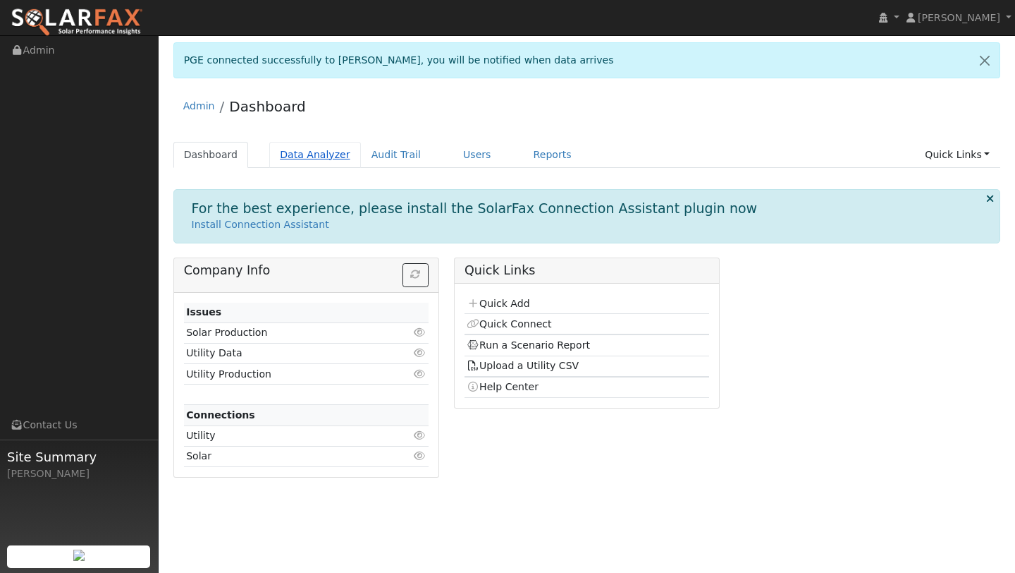
click at [298, 159] on link "Data Analyzer" at bounding box center [315, 155] width 92 height 26
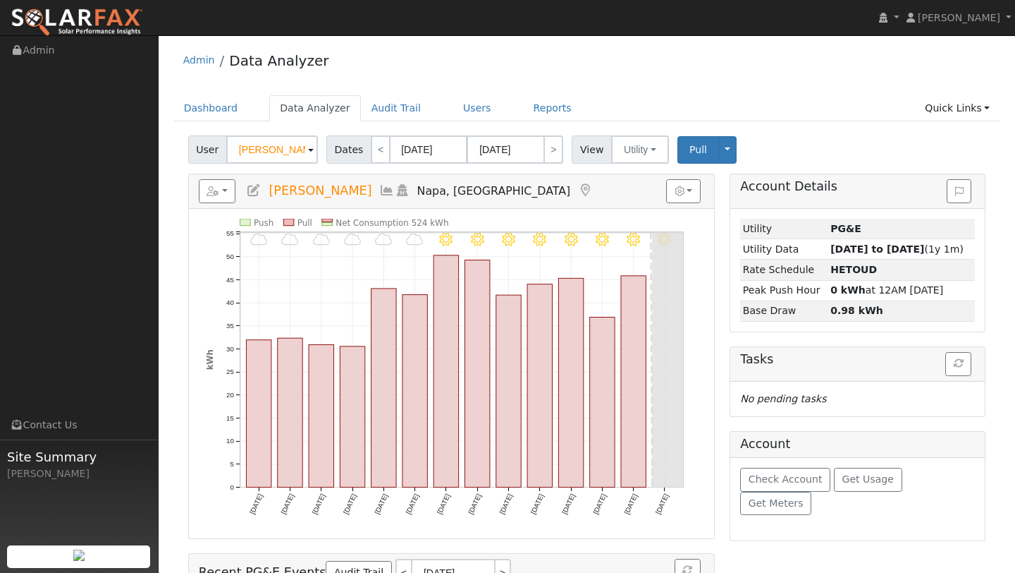
click at [416, 71] on div "Admin Data Analyzer" at bounding box center [587, 63] width 828 height 43
click at [238, 147] on input "[PERSON_NAME]" at bounding box center [272, 149] width 92 height 28
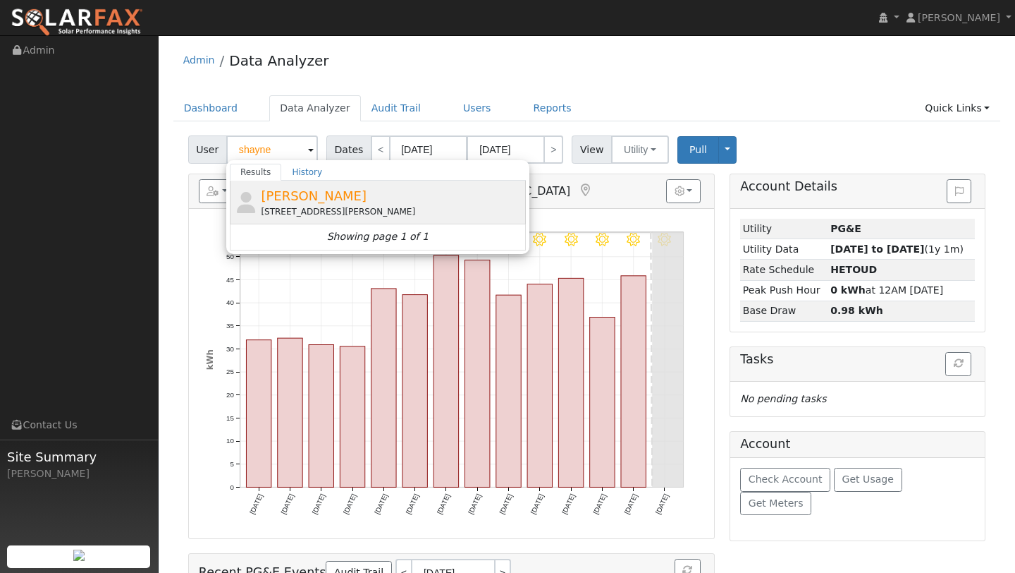
click at [287, 220] on div "[PERSON_NAME] [STREET_ADDRESS][PERSON_NAME]" at bounding box center [378, 203] width 296 height 44
type input "[PERSON_NAME]"
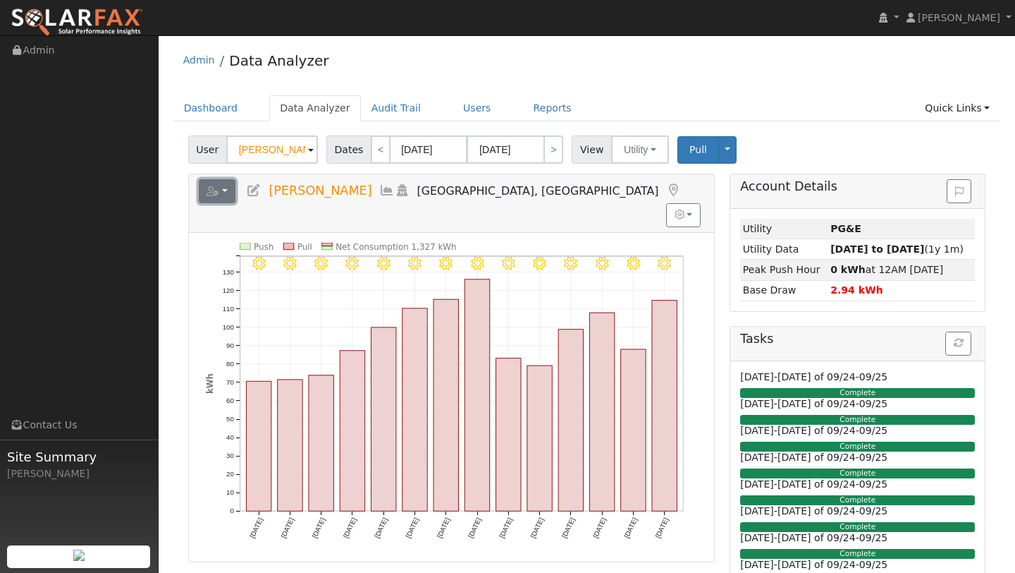
click at [227, 187] on button "button" at bounding box center [217, 191] width 37 height 24
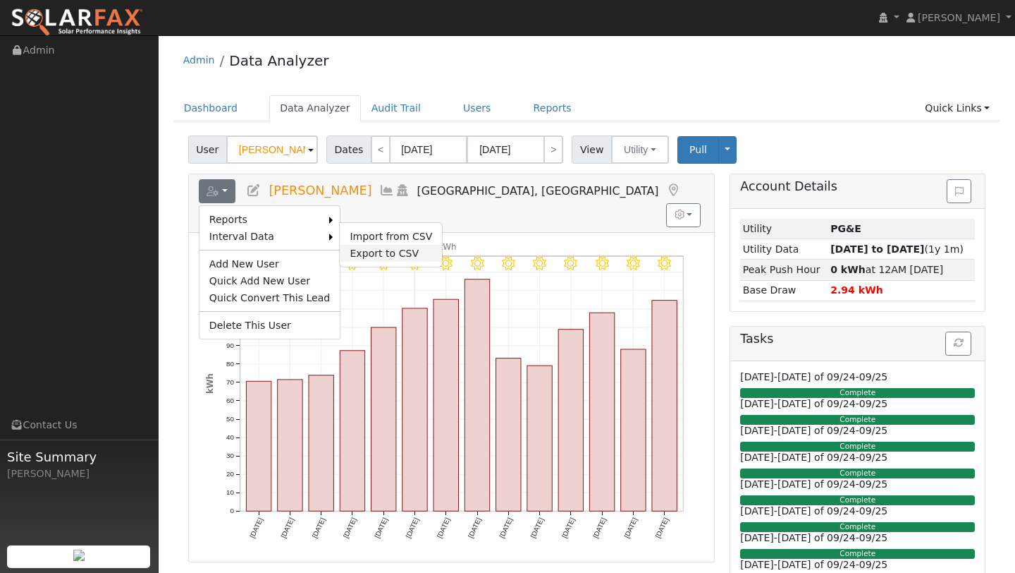
click at [342, 247] on link "Export to CSV" at bounding box center [391, 253] width 102 height 17
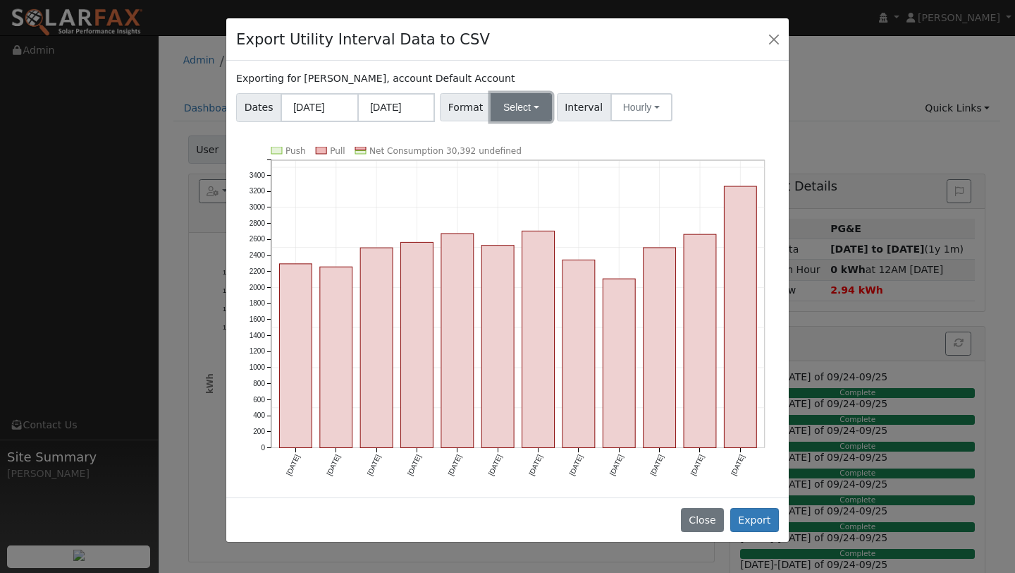
click at [492, 109] on button "Select" at bounding box center [521, 107] width 61 height 28
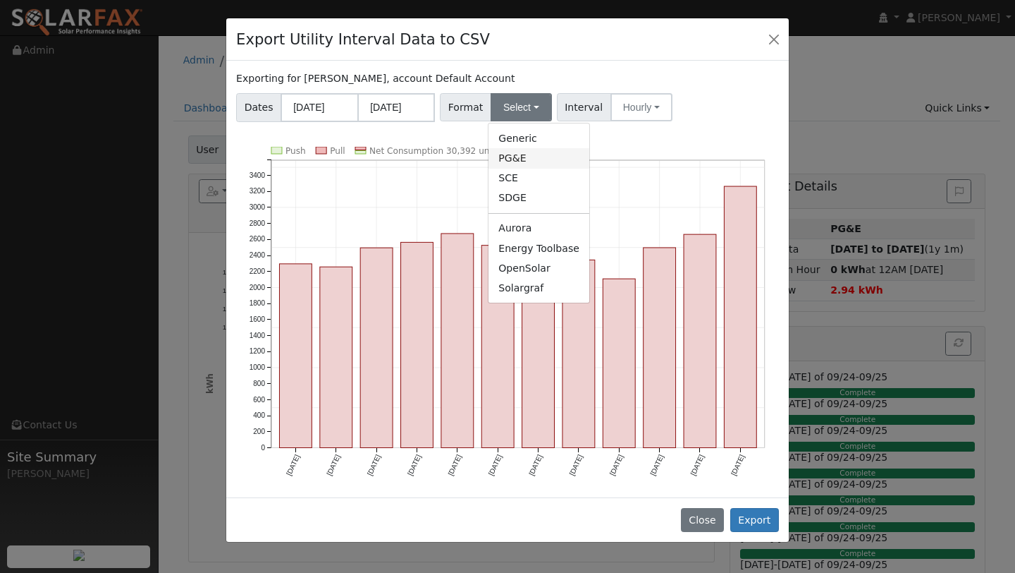
click at [513, 161] on link "PG&E" at bounding box center [539, 158] width 101 height 20
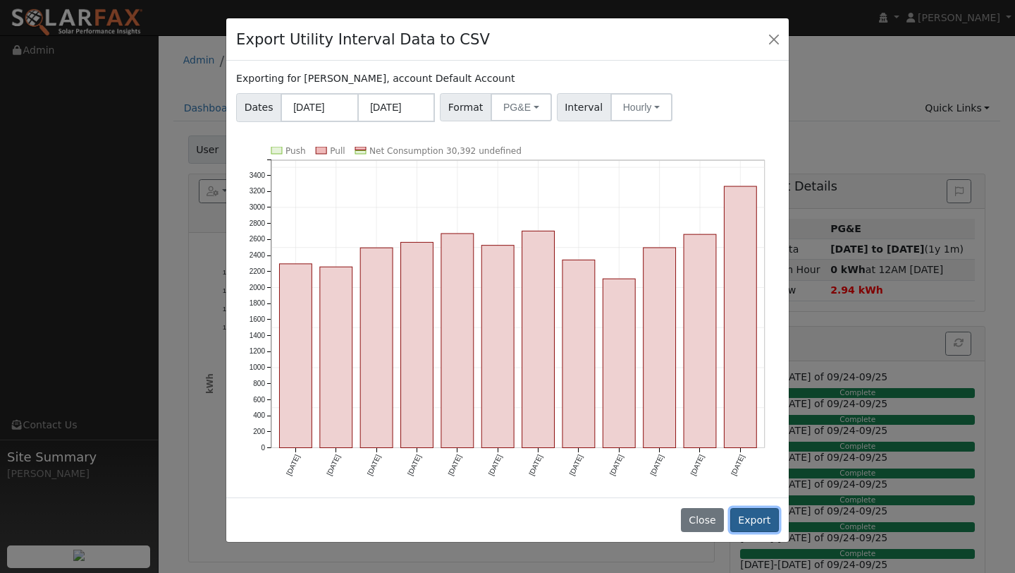
click at [746, 521] on button "Export" at bounding box center [755, 520] width 49 height 24
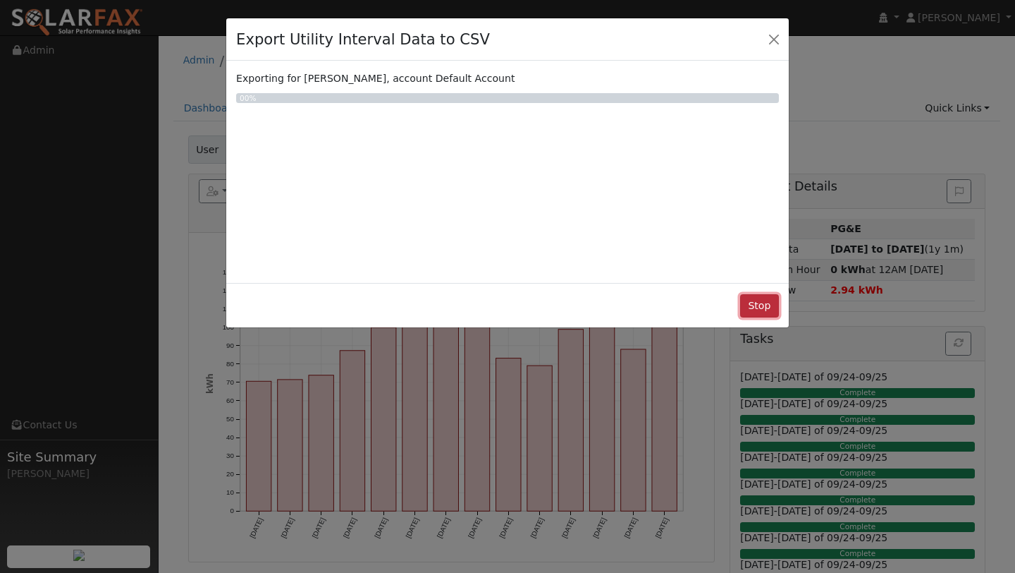
click at [759, 314] on button "Stop" at bounding box center [759, 306] width 39 height 24
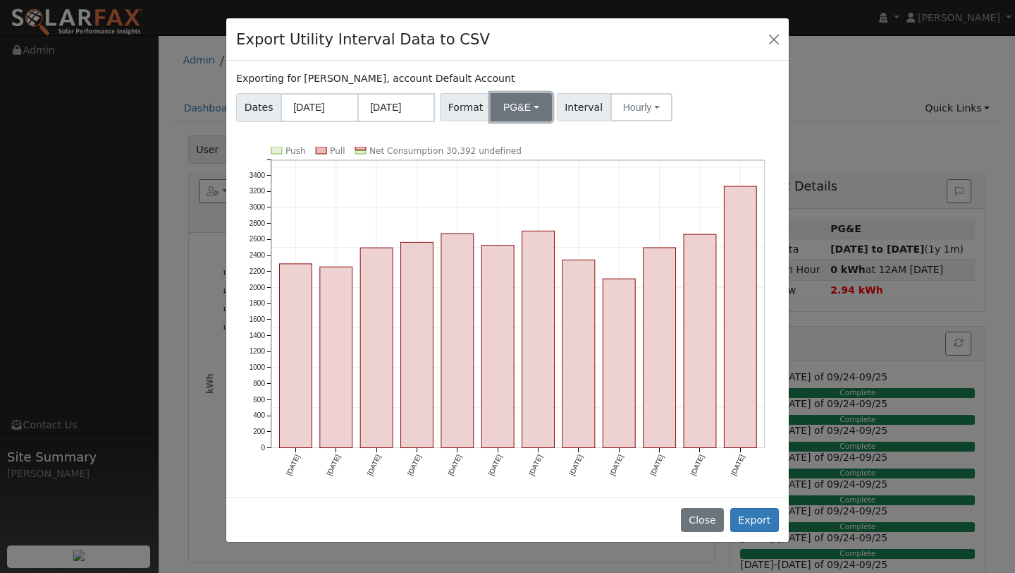
click at [518, 110] on button "PG&E" at bounding box center [521, 107] width 61 height 28
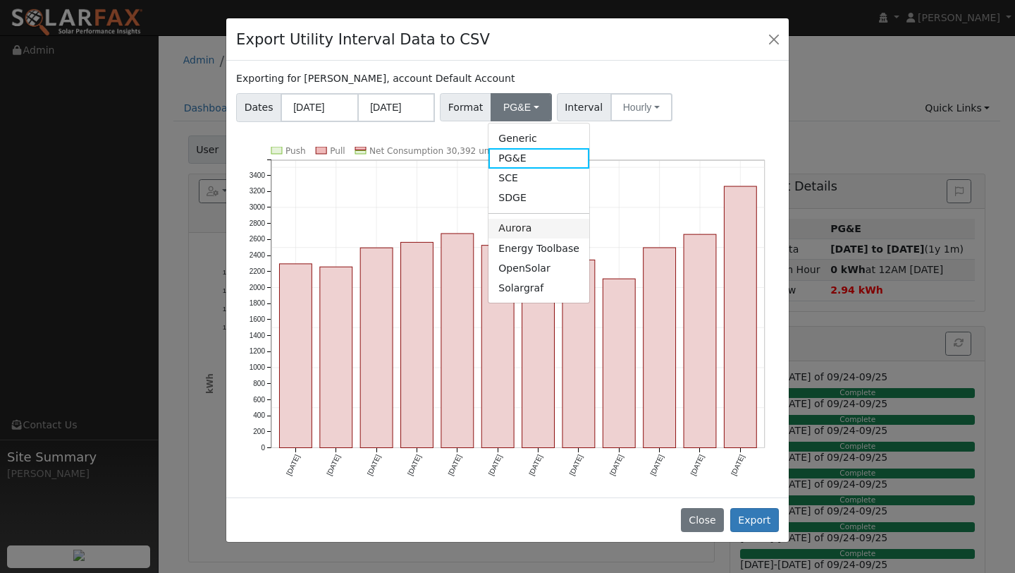
click at [543, 227] on link "Aurora" at bounding box center [539, 229] width 101 height 20
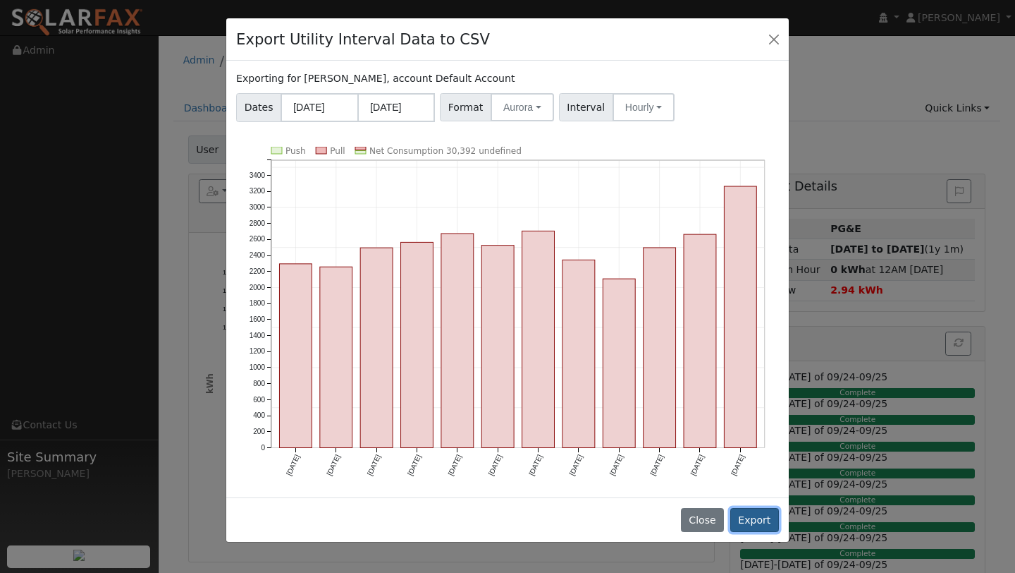
click at [753, 520] on button "Export" at bounding box center [755, 520] width 49 height 24
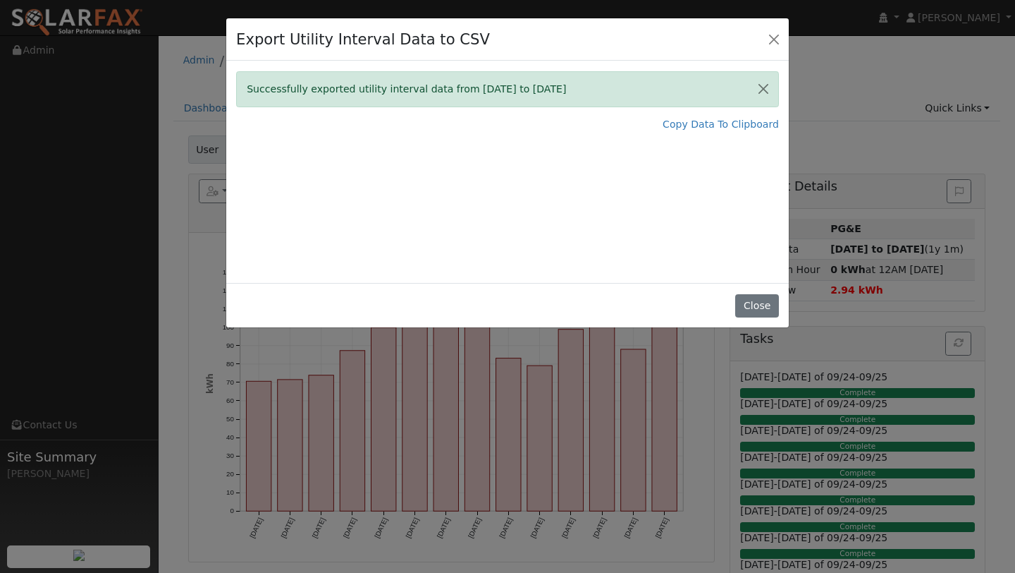
click at [700, 114] on div "Successfully exported utility interval data from [DATE] to [DATE] Copy Data To …" at bounding box center [507, 172] width 563 height 222
click at [700, 124] on link "Copy Data To Clipboard" at bounding box center [721, 124] width 116 height 15
click at [763, 42] on div "Export Utility Interval Data to CSV" at bounding box center [507, 39] width 563 height 43
click at [775, 37] on button "Close" at bounding box center [774, 39] width 20 height 20
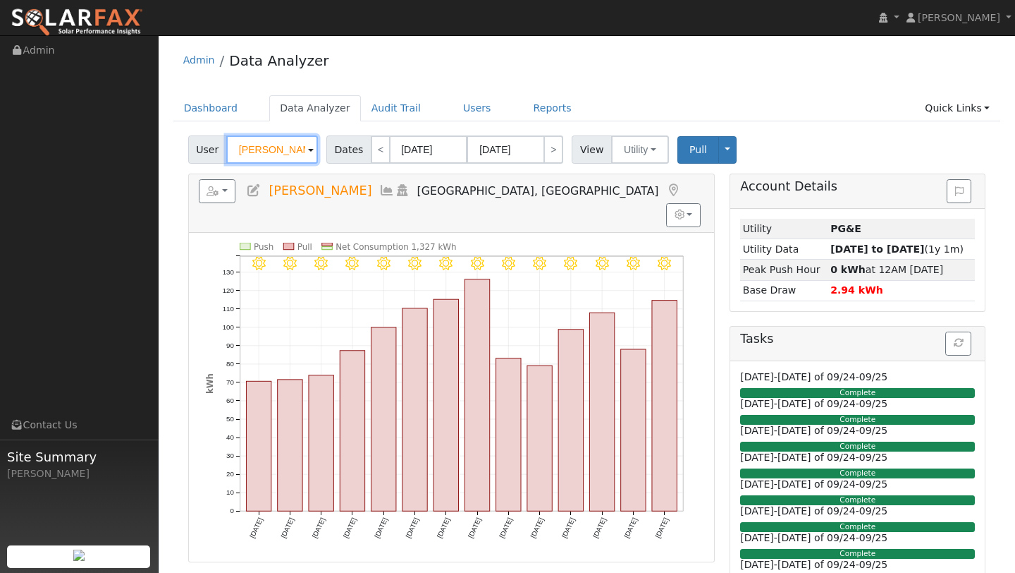
click at [266, 145] on input "[PERSON_NAME]" at bounding box center [272, 149] width 92 height 28
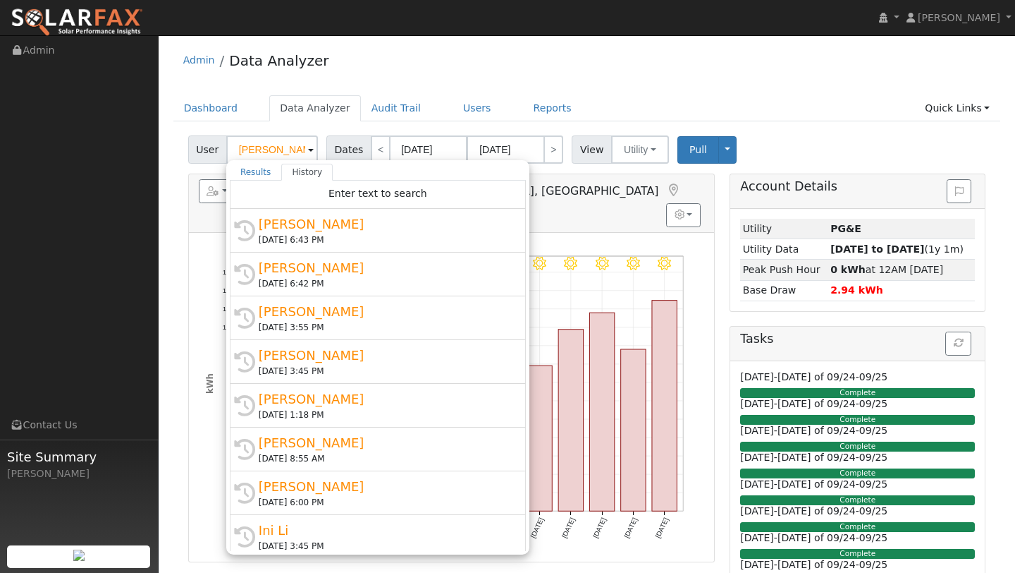
click at [435, 103] on ul "Dashboard Data Analyzer Audit Trail Users Reports Quick Links Quick Add Quick C…" at bounding box center [587, 108] width 828 height 26
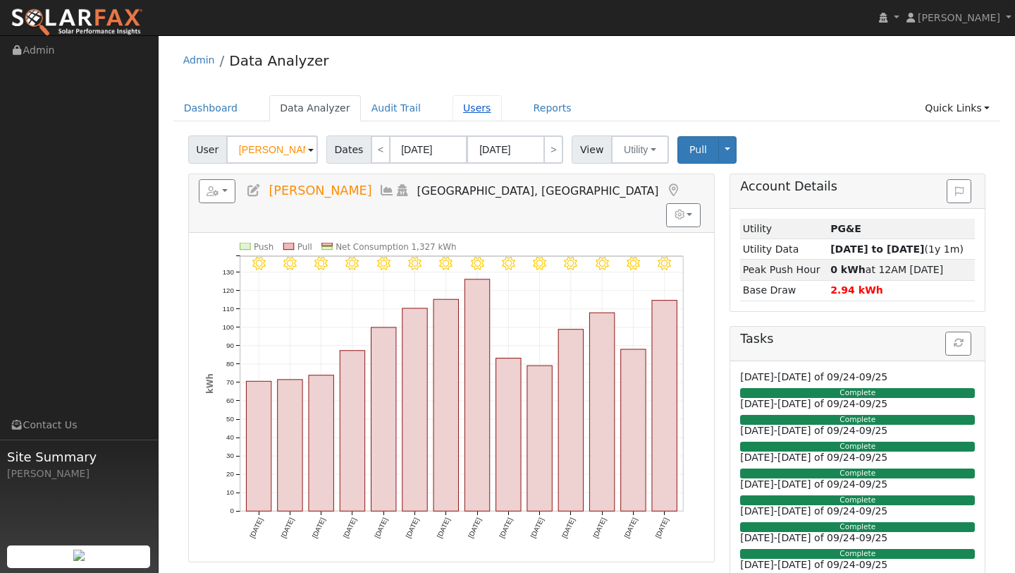
click at [453, 103] on link "Users" at bounding box center [477, 108] width 49 height 26
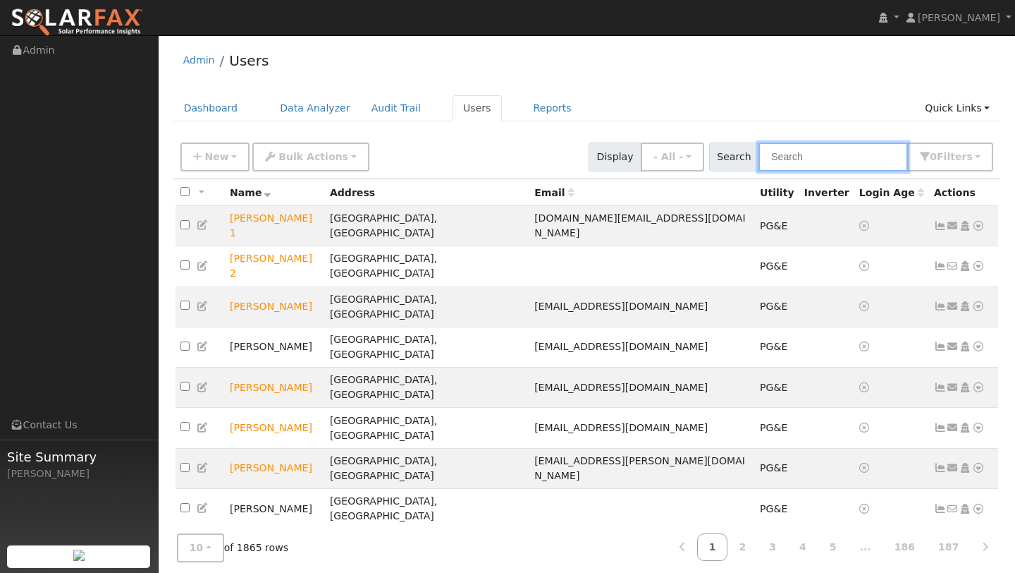
click at [813, 150] on input "text" at bounding box center [833, 156] width 149 height 29
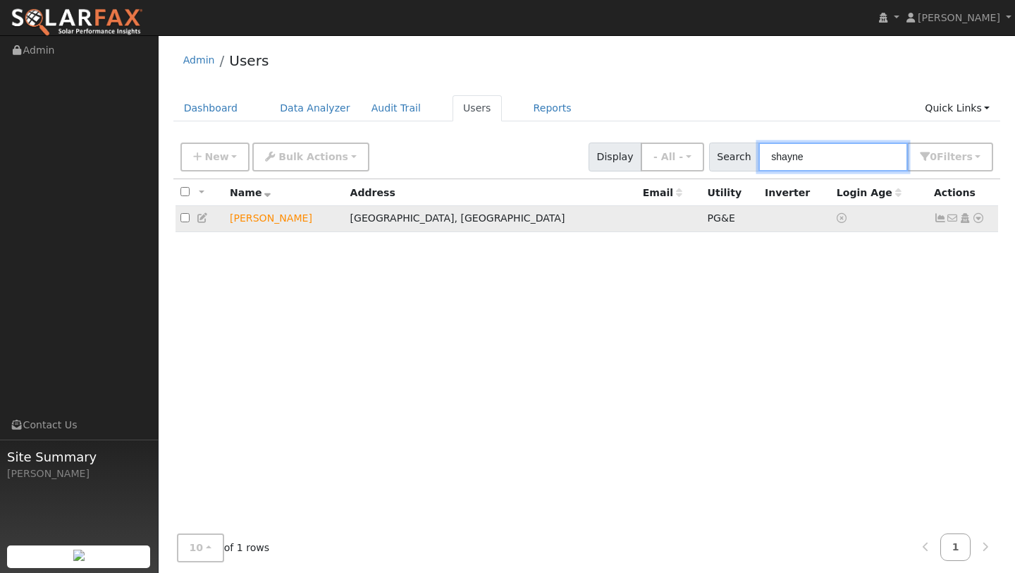
type input "shayne"
click at [983, 216] on icon at bounding box center [978, 218] width 13 height 10
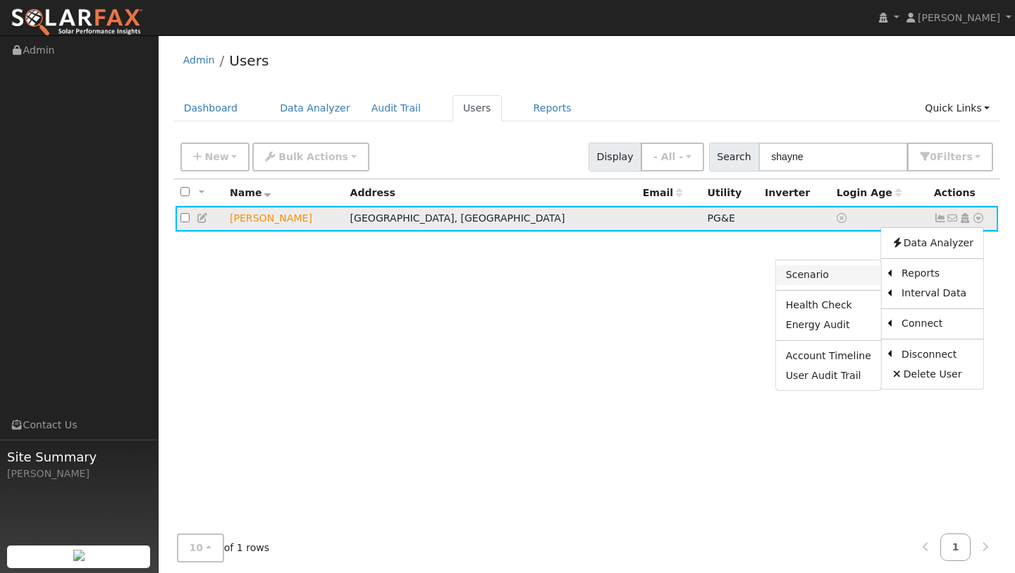
click at [856, 274] on link "Scenario" at bounding box center [828, 275] width 105 height 20
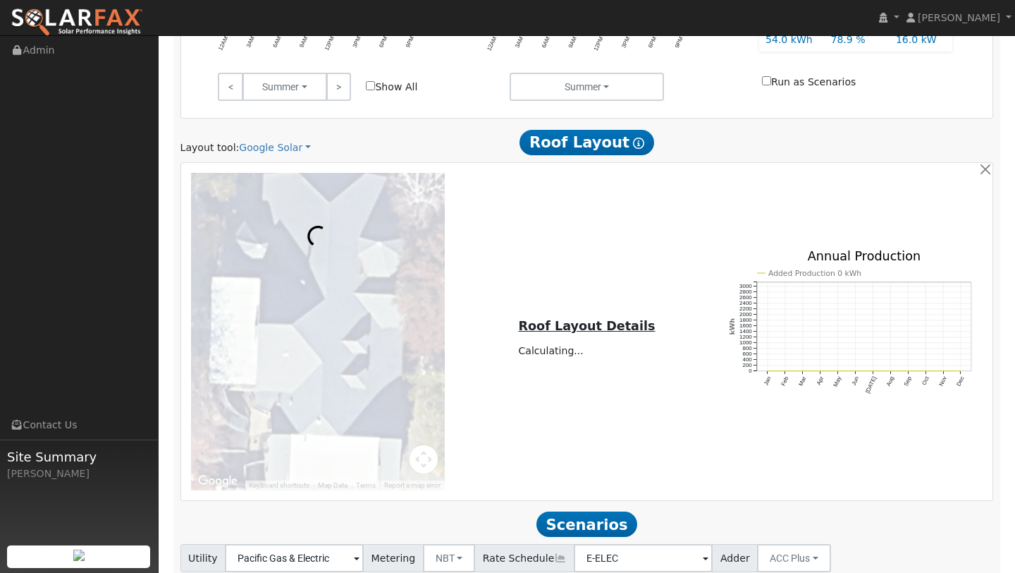
scroll to position [748, 0]
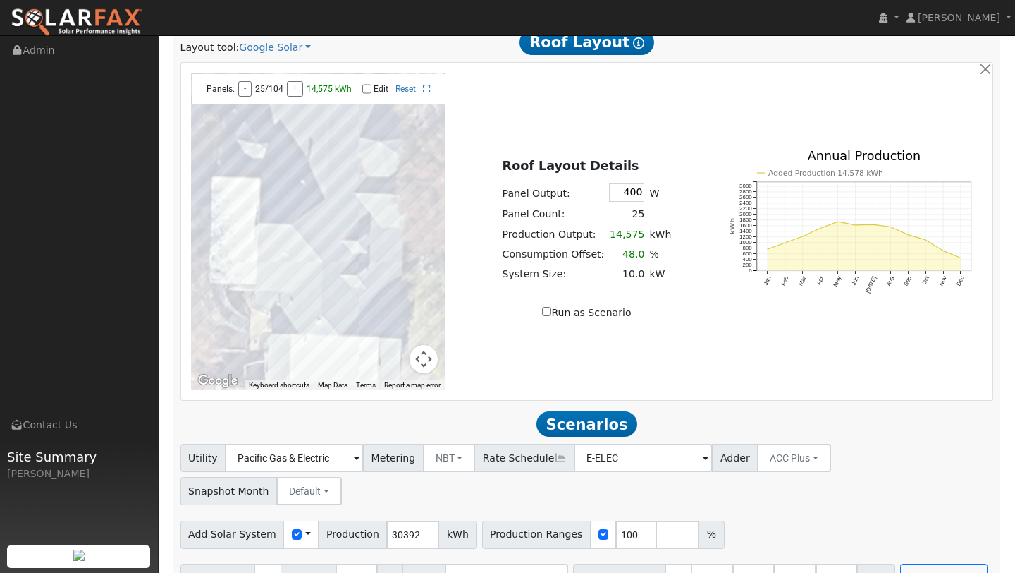
click at [417, 362] on button "Map camera controls" at bounding box center [424, 359] width 28 height 28
click at [405, 345] on div at bounding box center [318, 231] width 255 height 317
click at [389, 350] on button "Zoom out" at bounding box center [388, 359] width 28 height 28
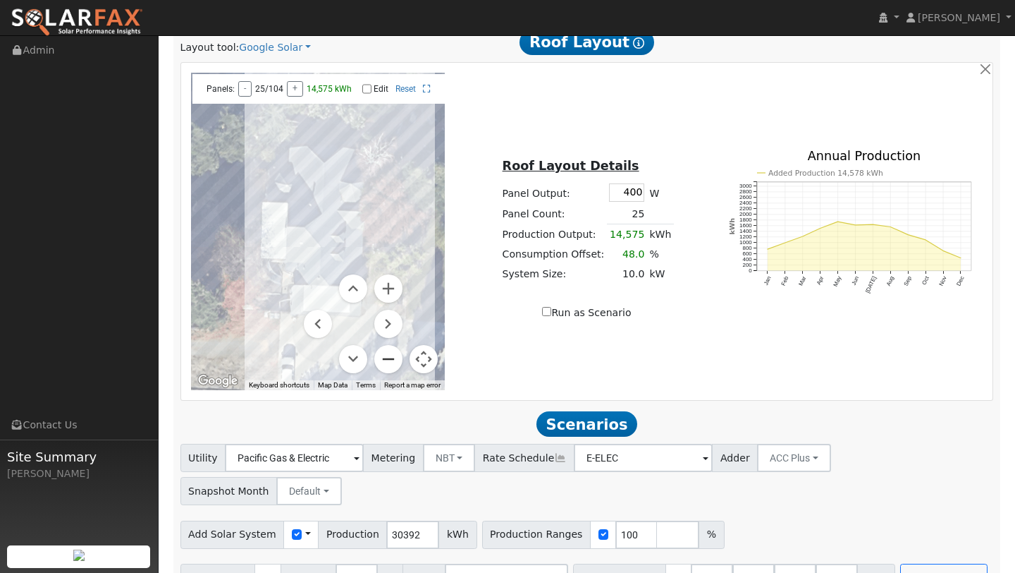
click at [389, 350] on button "Zoom out" at bounding box center [388, 359] width 28 height 28
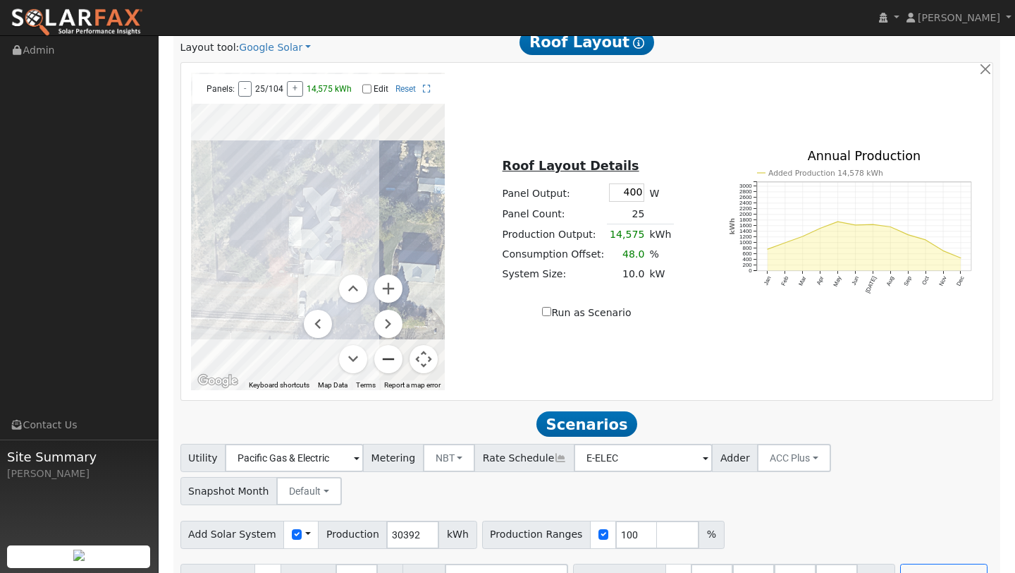
click at [389, 350] on button "Zoom out" at bounding box center [388, 359] width 28 height 28
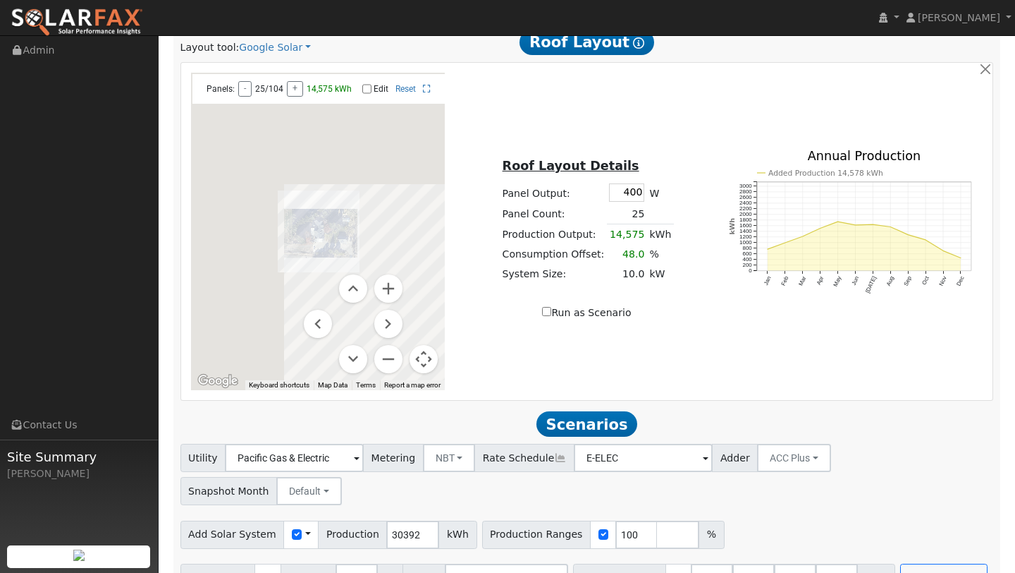
click at [424, 354] on button "Map camera controls" at bounding box center [424, 359] width 28 height 28
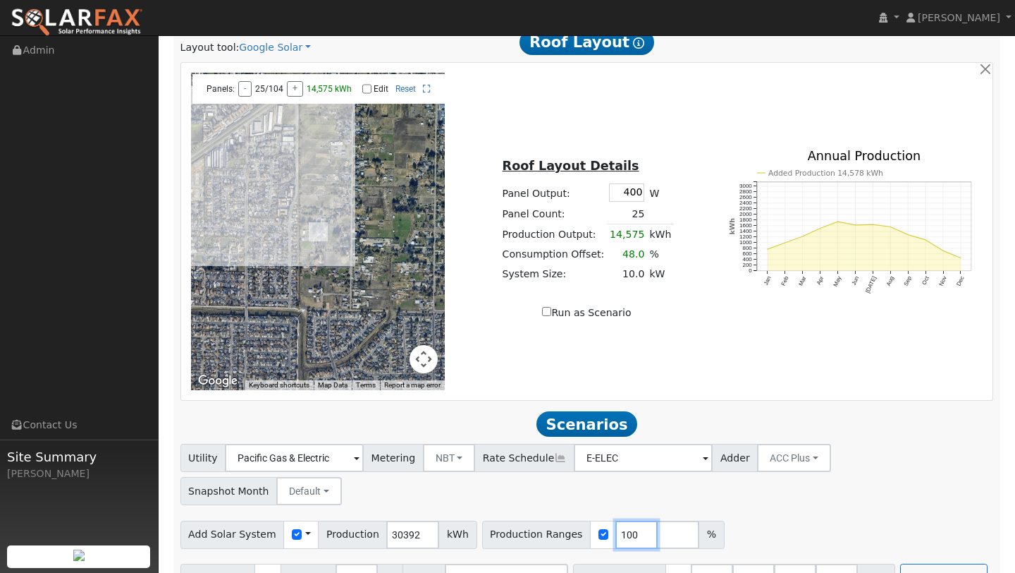
click at [620, 520] on input "100" at bounding box center [637, 534] width 42 height 28
type input "1"
type input "94"
click at [908, 563] on button "Run Scenarios" at bounding box center [944, 577] width 87 height 28
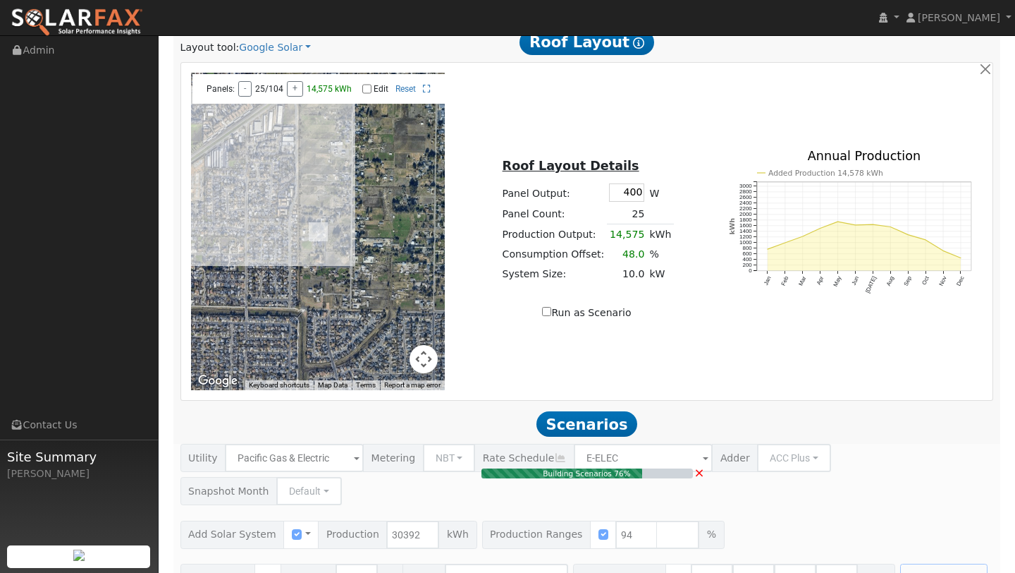
type input "19.0"
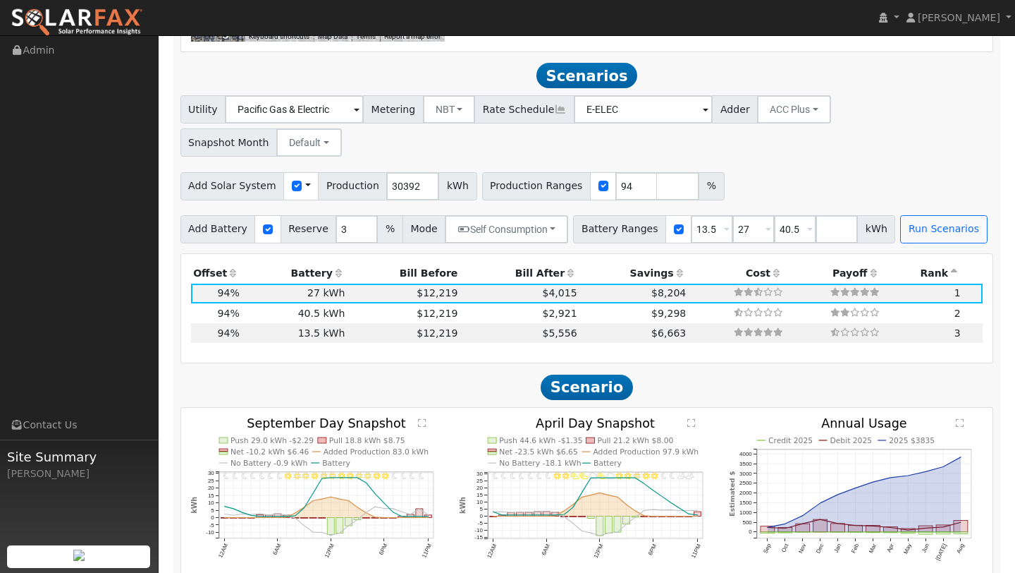
scroll to position [1117, 0]
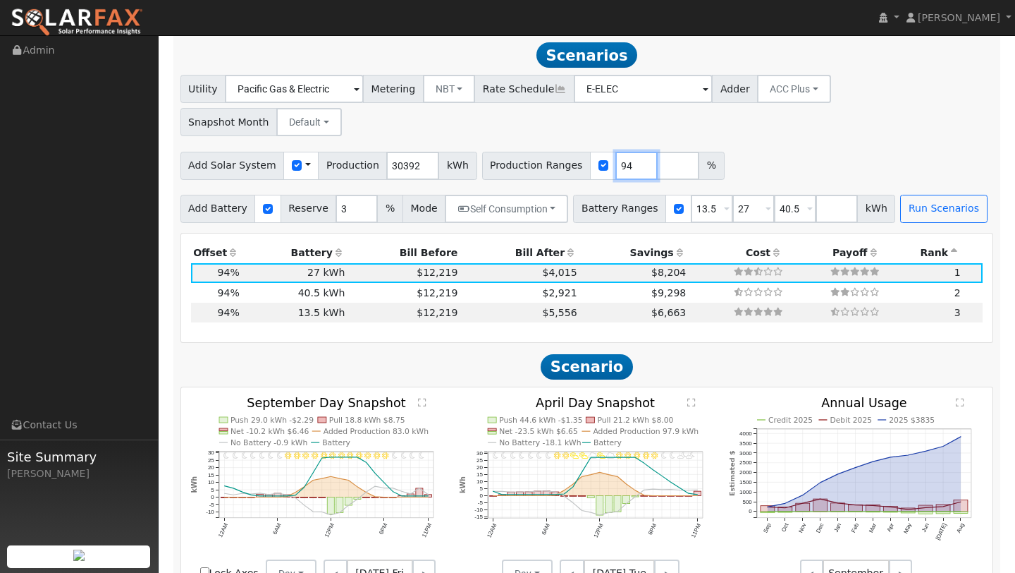
click at [623, 152] on input "94" at bounding box center [637, 166] width 42 height 28
type input "9"
type input "143"
click at [924, 195] on button "Run Scenarios" at bounding box center [944, 209] width 87 height 28
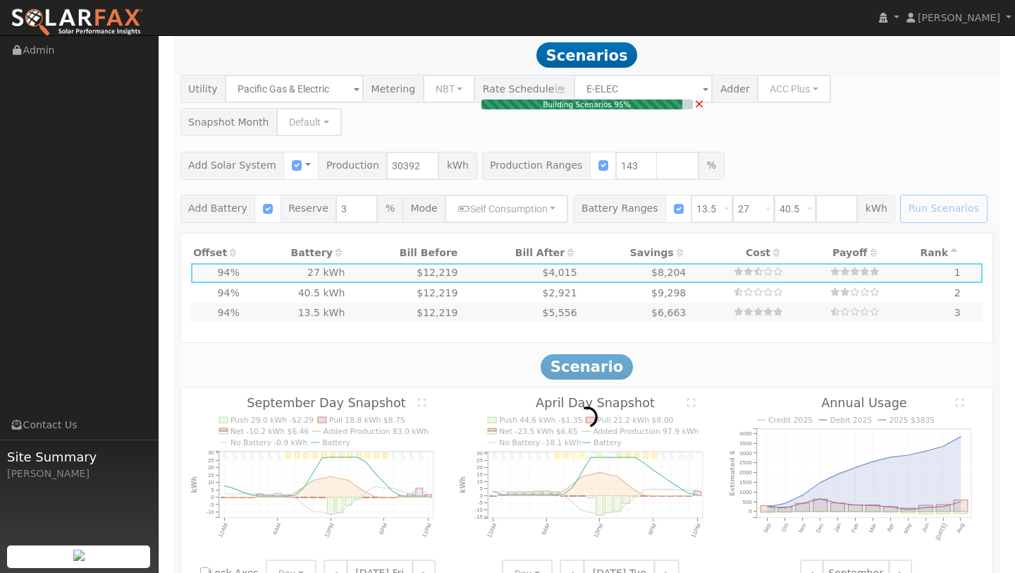
type input "29.0"
type input "$101,409"
type input "$48,600"
type input "$45,003"
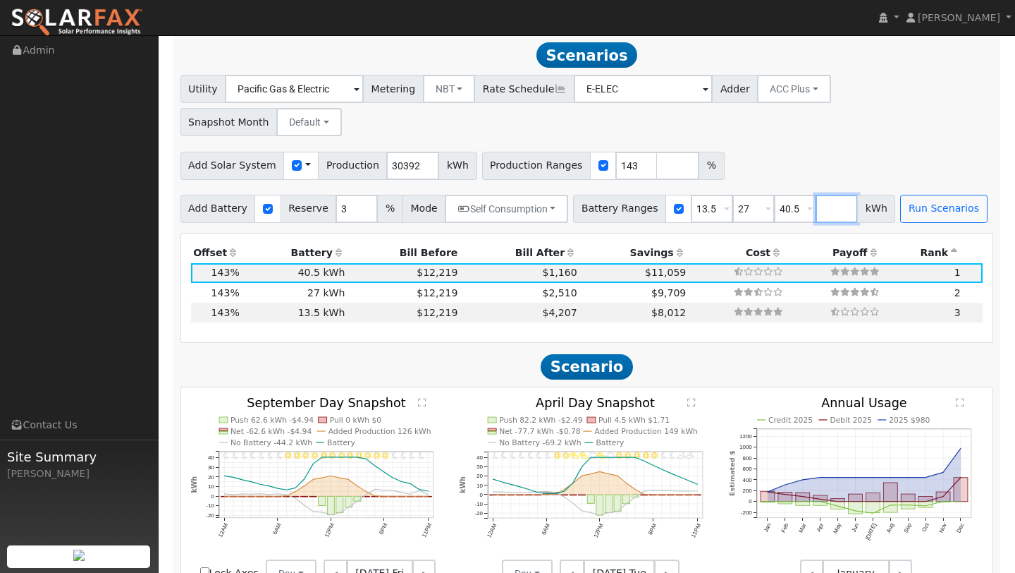
click at [816, 195] on input "number" at bounding box center [837, 209] width 42 height 28
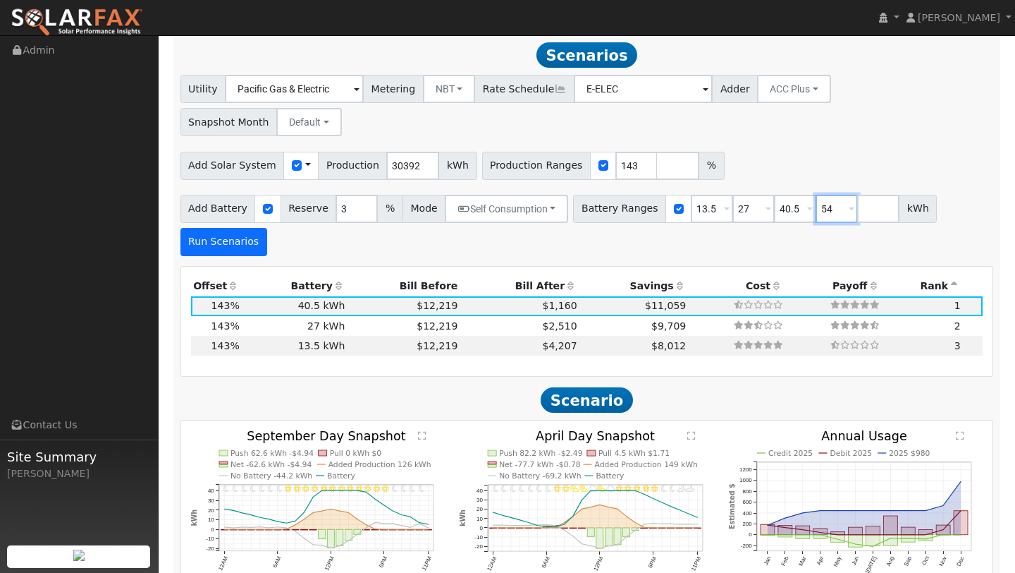
type input "54"
click at [250, 228] on button "Run Scenarios" at bounding box center [224, 242] width 87 height 28
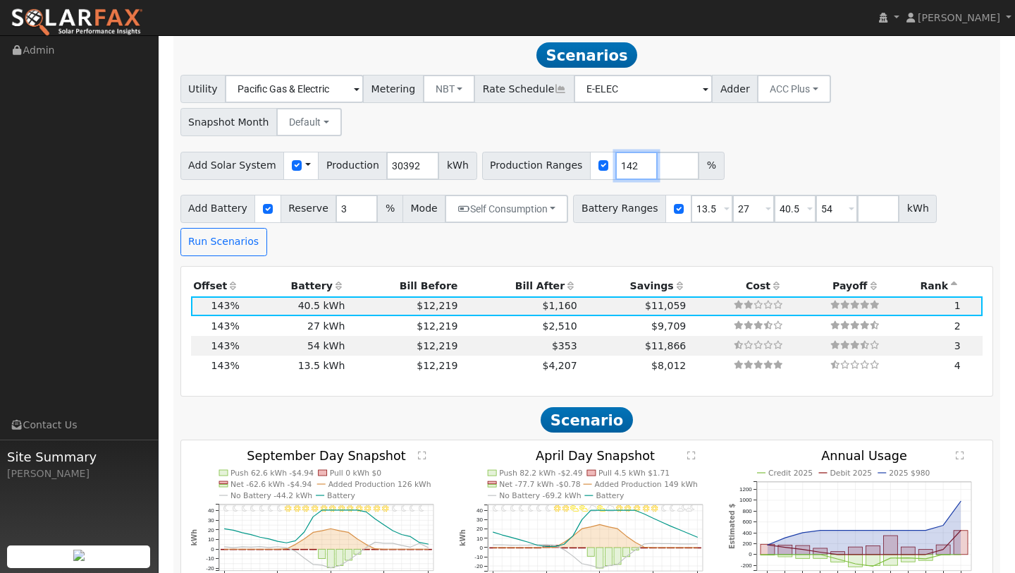
click at [630, 152] on input "142" at bounding box center [637, 166] width 42 height 28
click at [623, 152] on input "142" at bounding box center [637, 166] width 42 height 28
type input "116"
click at [219, 228] on button "Run Scenarios" at bounding box center [224, 242] width 87 height 28
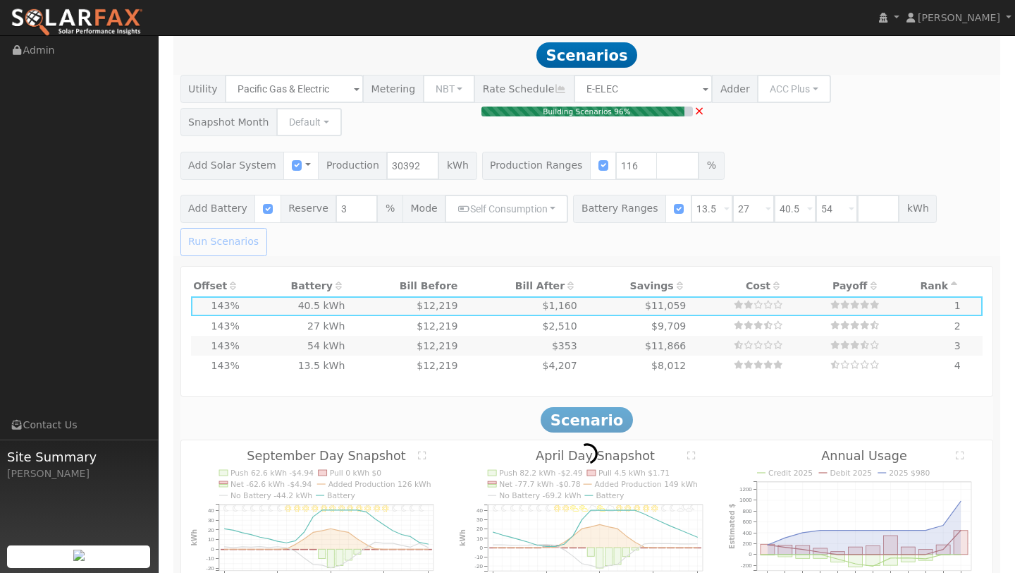
type input "23.5"
type input "$82,262"
type input "$39,259"
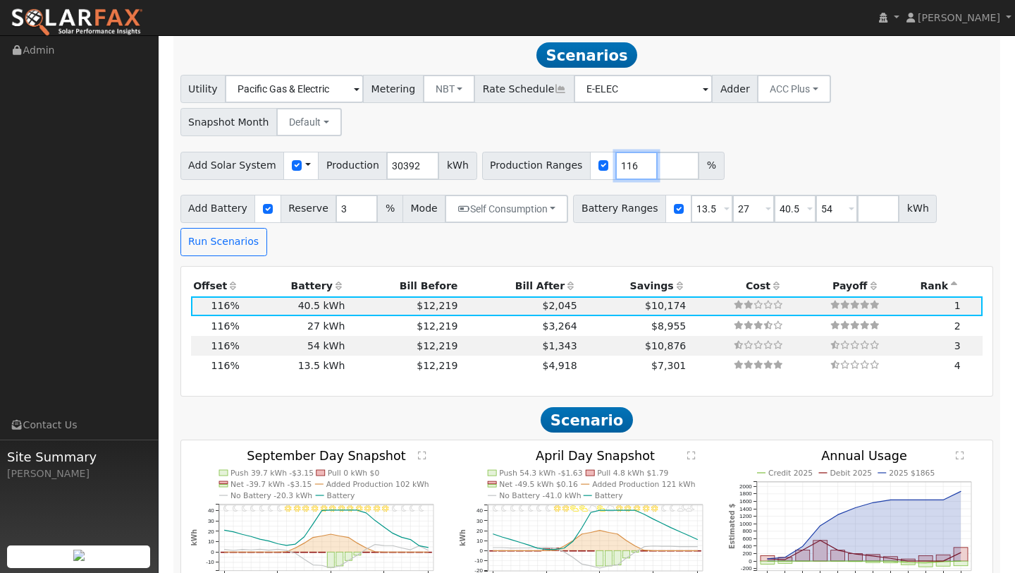
click at [622, 152] on input "116" at bounding box center [637, 166] width 42 height 28
type input "158"
click at [207, 228] on button "Run Scenarios" at bounding box center [224, 242] width 87 height 28
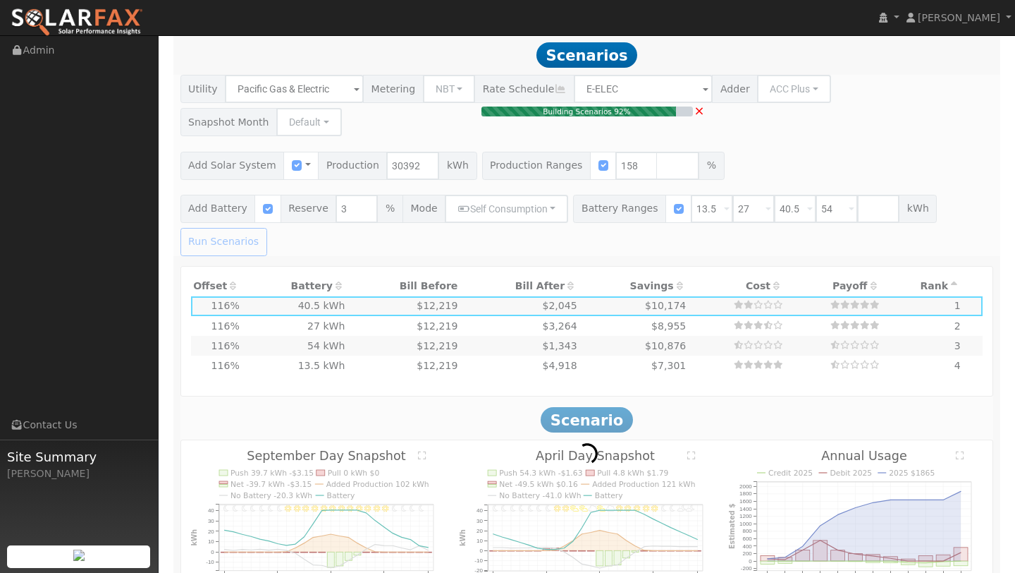
type input "32.0"
type input "$112,044"
type input "$48,193"
